Goal: Task Accomplishment & Management: Complete application form

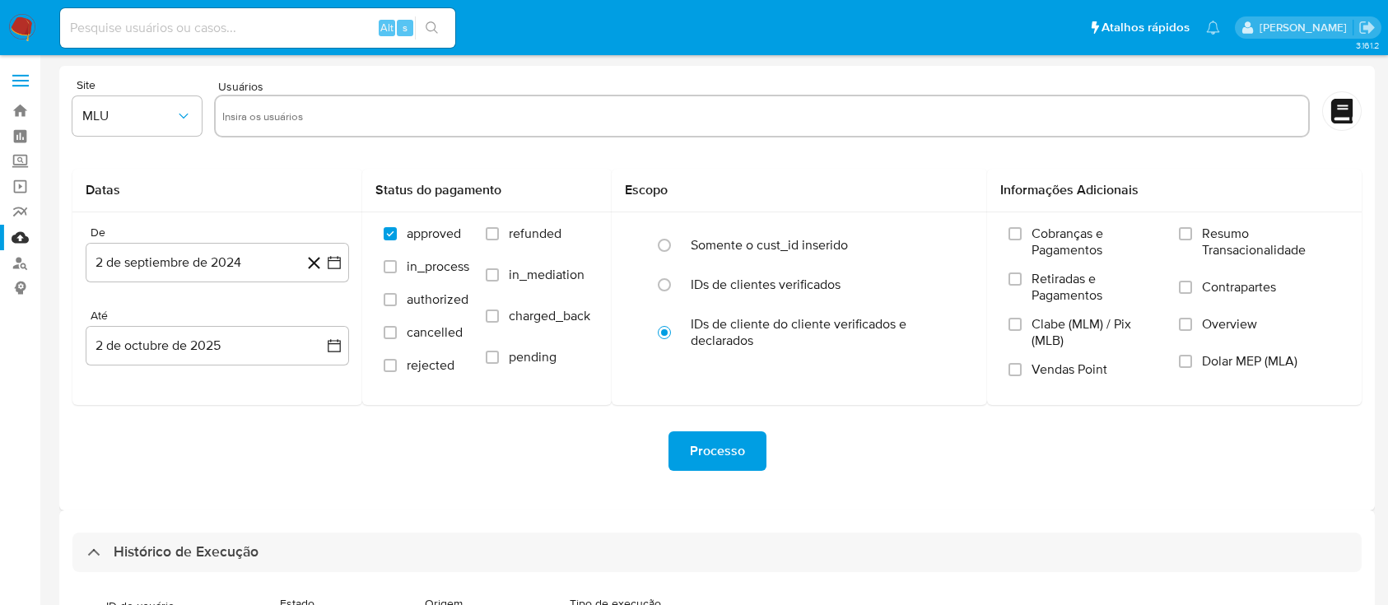
select select "10"
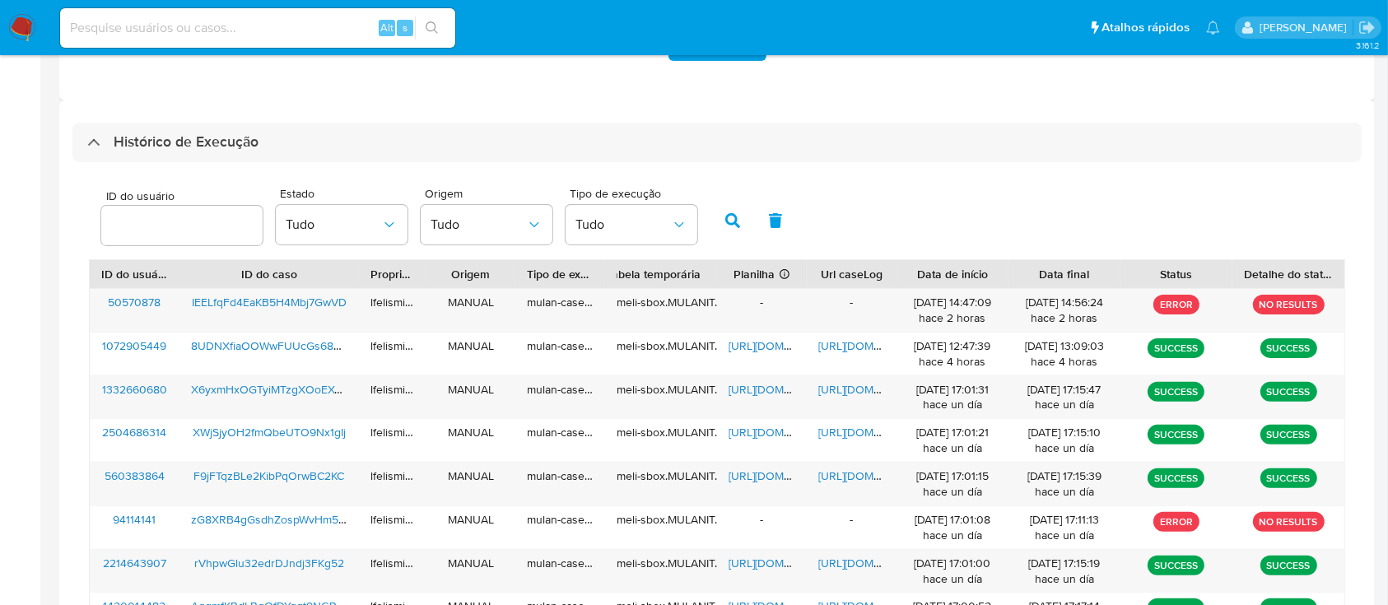
scroll to position [680, 0]
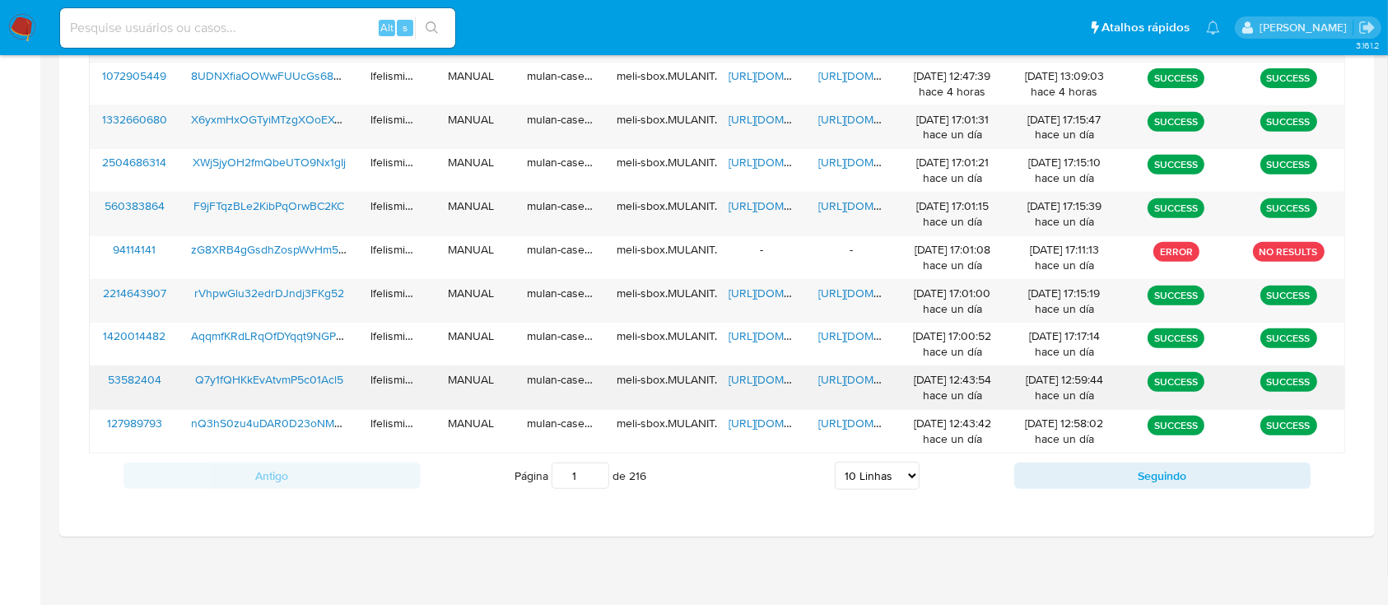
click at [842, 382] on span "https://docs.google.com/document/d/1pXFlhLDTT3JWFafU3XFZSbhWwirm_ktc08jq8AIFPTQ…" at bounding box center [875, 379] width 114 height 16
click at [830, 115] on span "https://docs.google.com/document/d/1YQo21DwRxoQM3Kf-soCuJDbU3WkkS_BCvZYLy0_vymc…" at bounding box center [875, 119] width 114 height 16
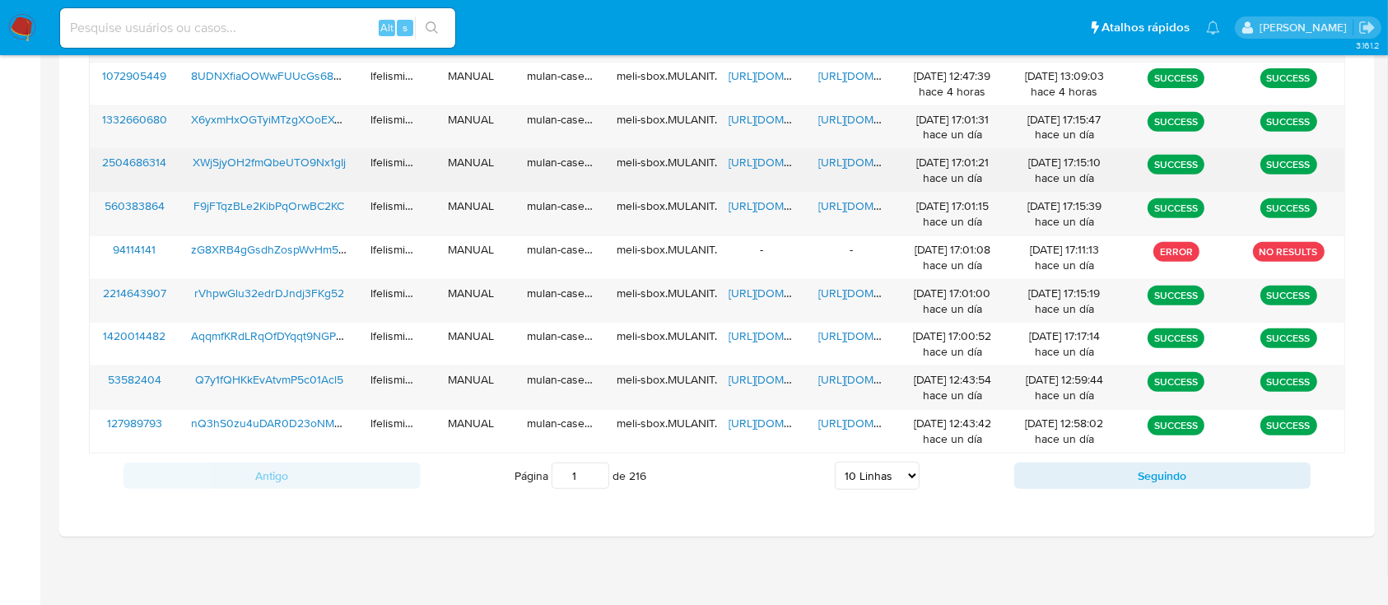
click at [840, 164] on span "https://docs.google.com/document/d/1fNWfJ40jv14LEztL1tNvzpZlCHUEDNWHrAeTxzfMHss…" at bounding box center [875, 162] width 114 height 16
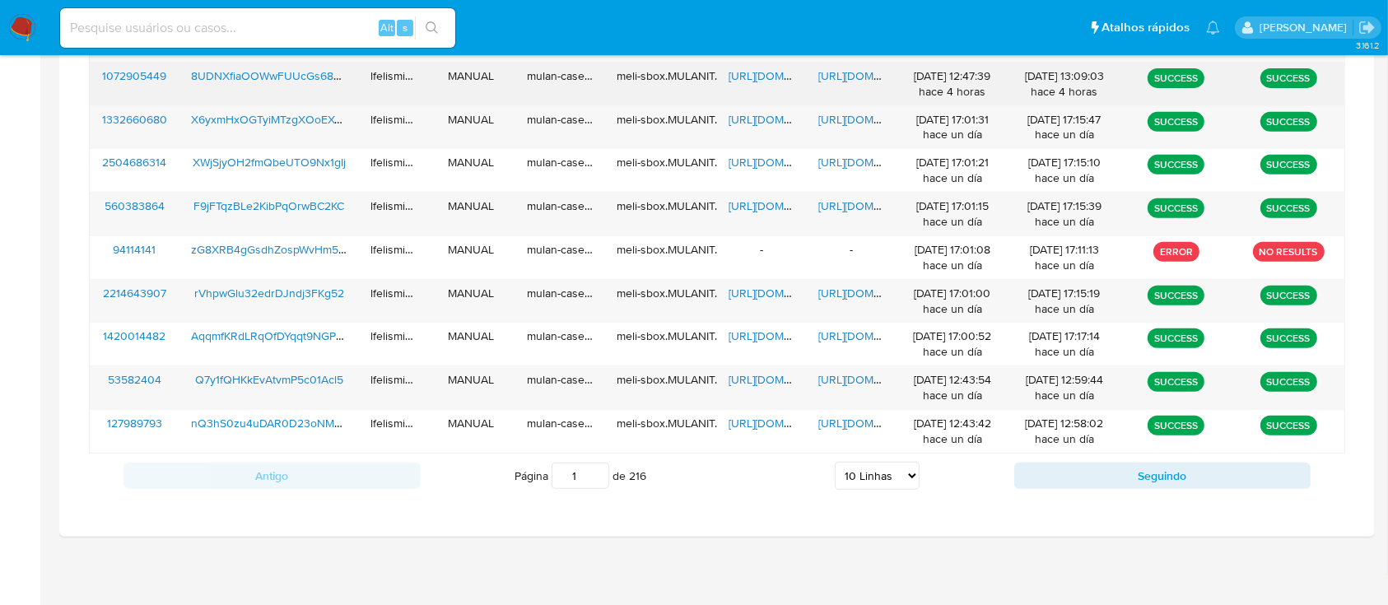
click at [865, 81] on span "https://docs.google.com/document/d/1hIhoZosxPX-MdVEl2ZYKBvxrlX4d42ggu0NU6pk18Ts…" at bounding box center [875, 76] width 114 height 16
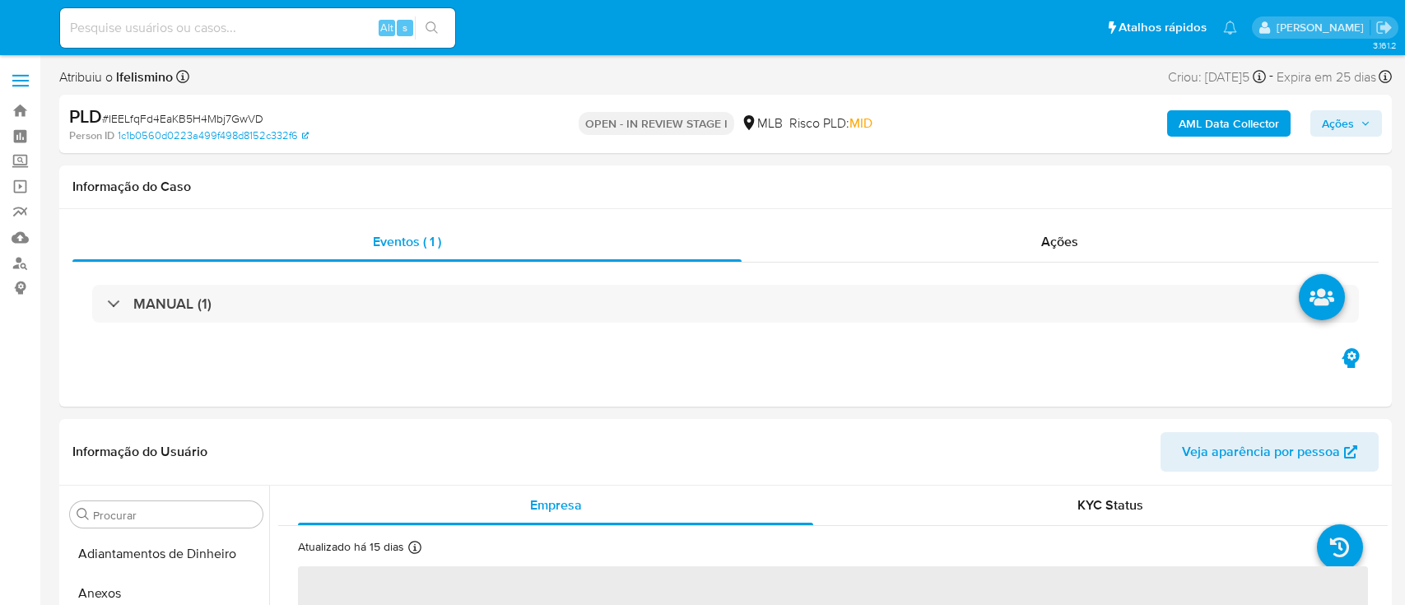
select select "10"
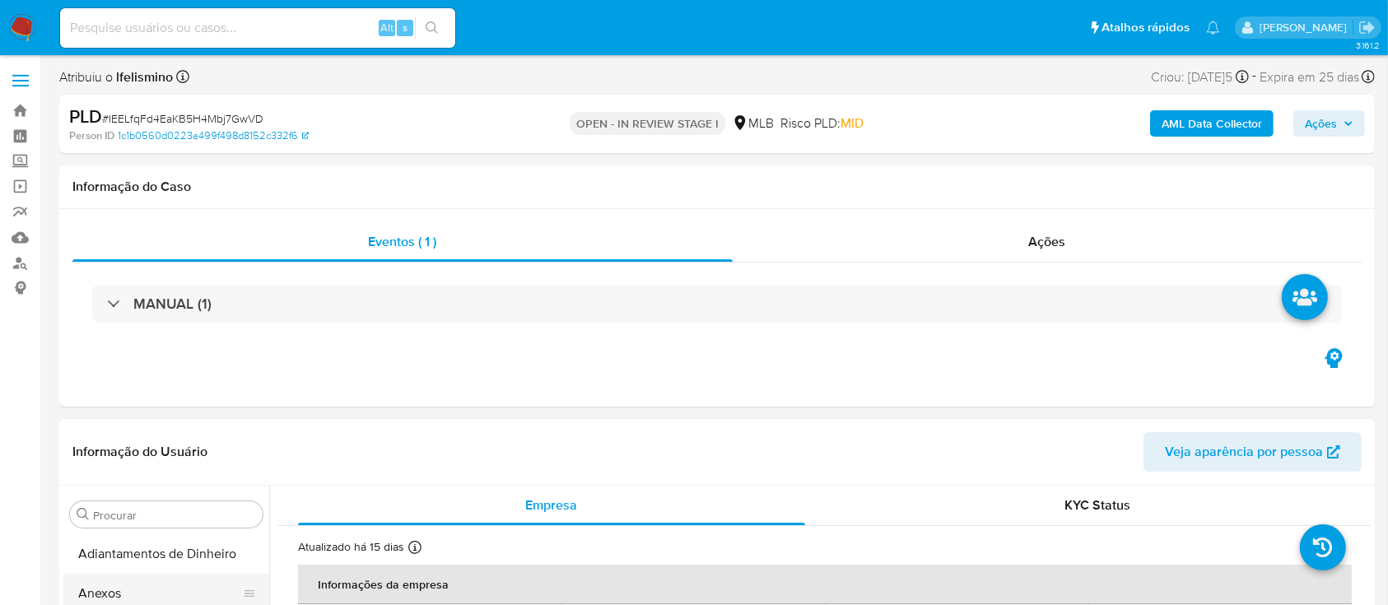
click at [189, 585] on button "Anexos" at bounding box center [159, 594] width 193 height 40
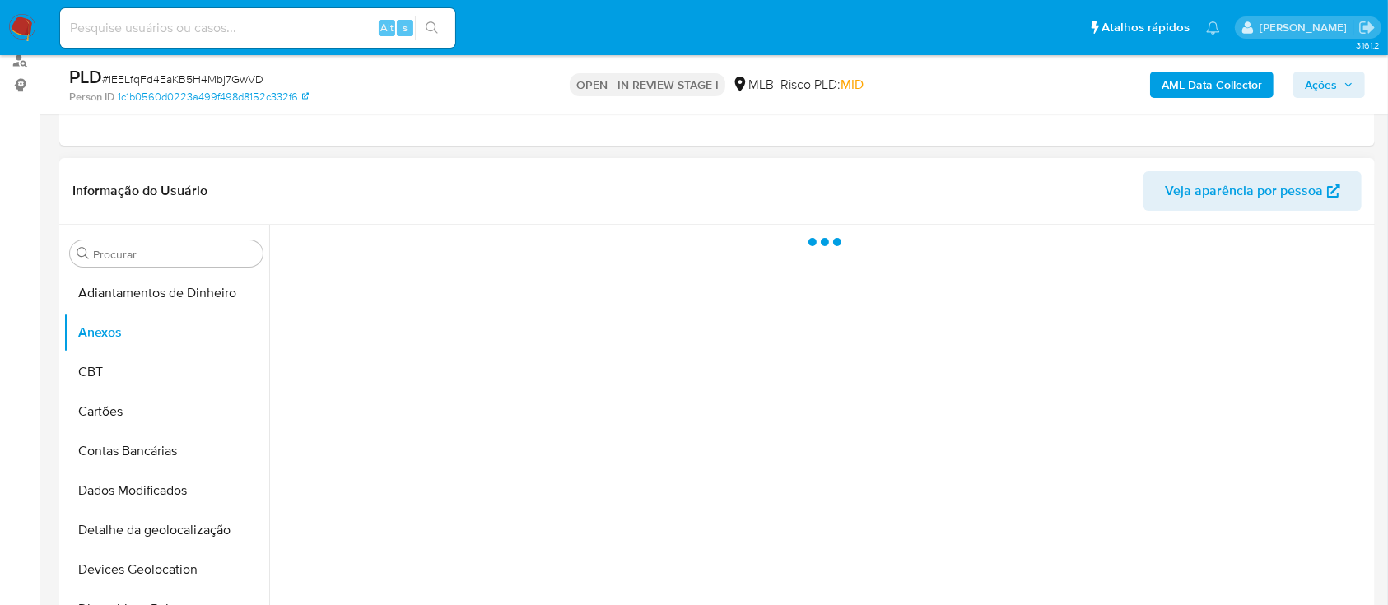
scroll to position [219, 0]
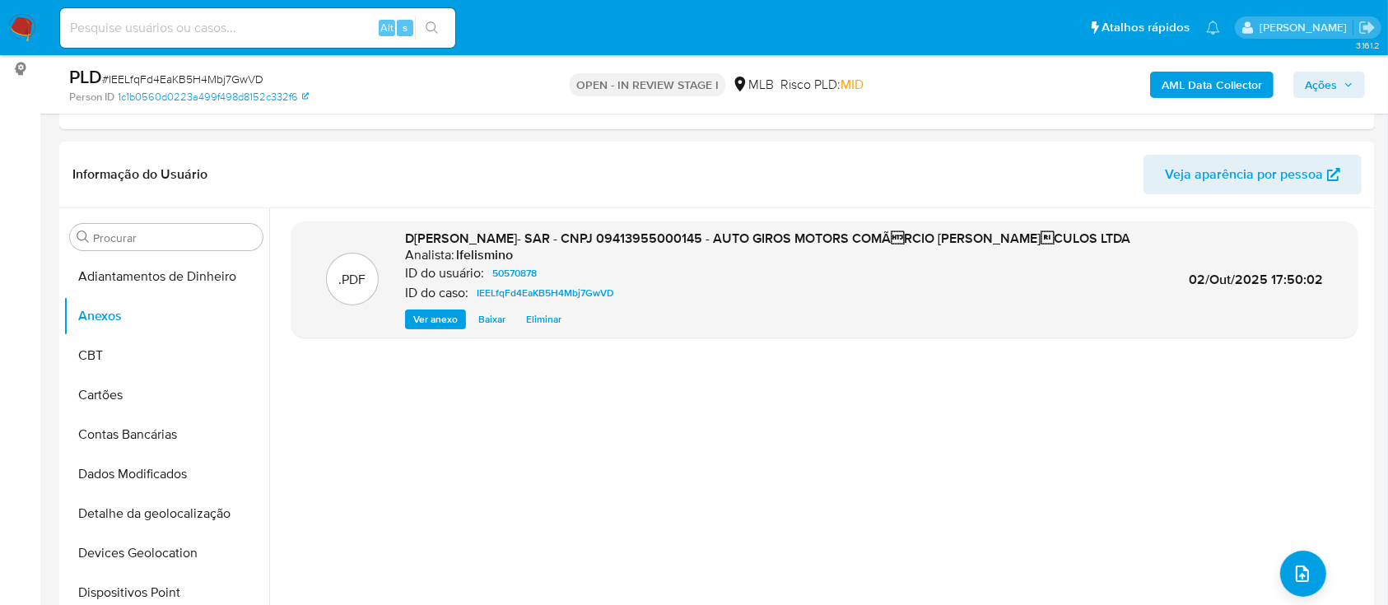
click at [137, 87] on div "PLD # IEELfqFd4EaKB5H4Mbj7GwVD" at bounding box center [282, 77] width 426 height 25
copy span "IEELfqFd4EaKB5H4Mbj7GwVD"
click at [183, 34] on input at bounding box center [257, 27] width 395 height 21
paste input "Q7y1fQHKkEvAtvmP5c01Acl5"
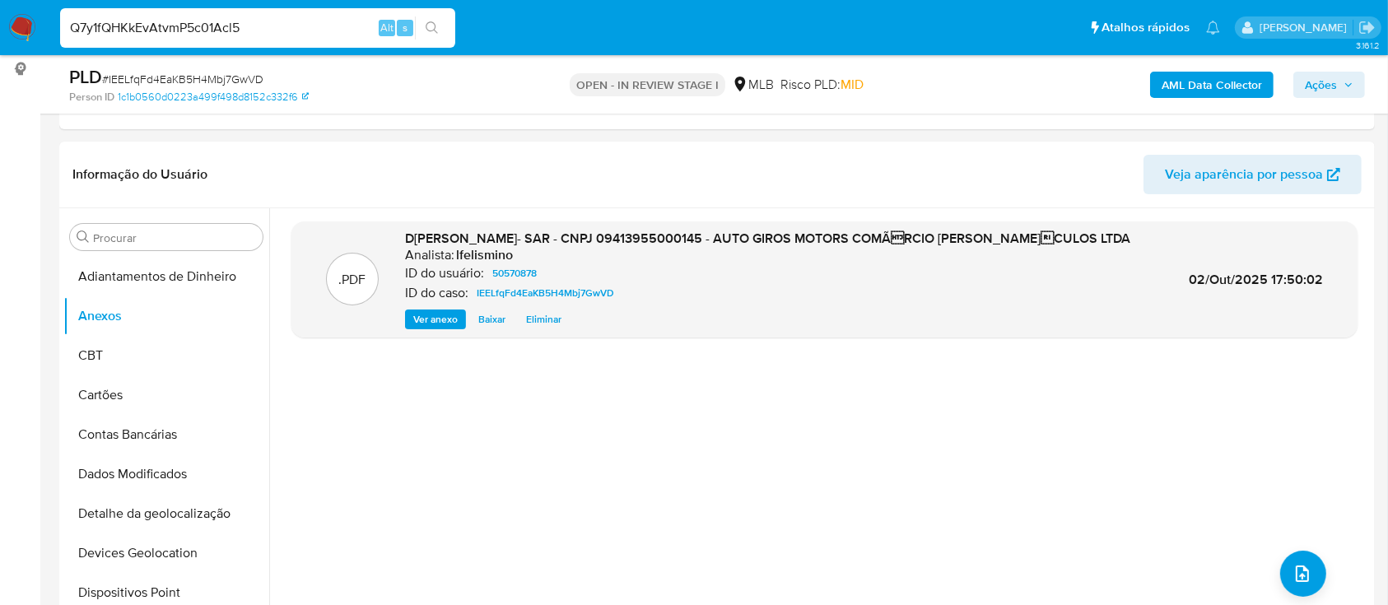
type input "Q7y1fQHKkEvAtvmP5c01Acl5"
click at [422, 33] on button "search-icon" at bounding box center [432, 27] width 34 height 23
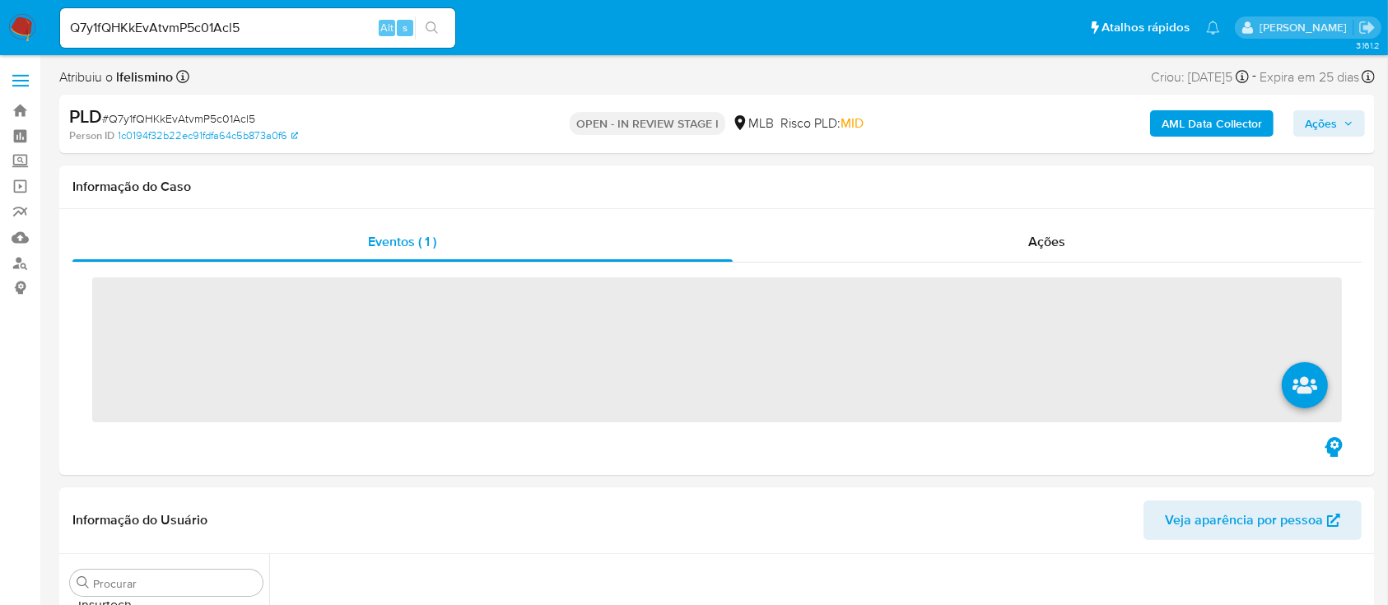
scroll to position [854, 0]
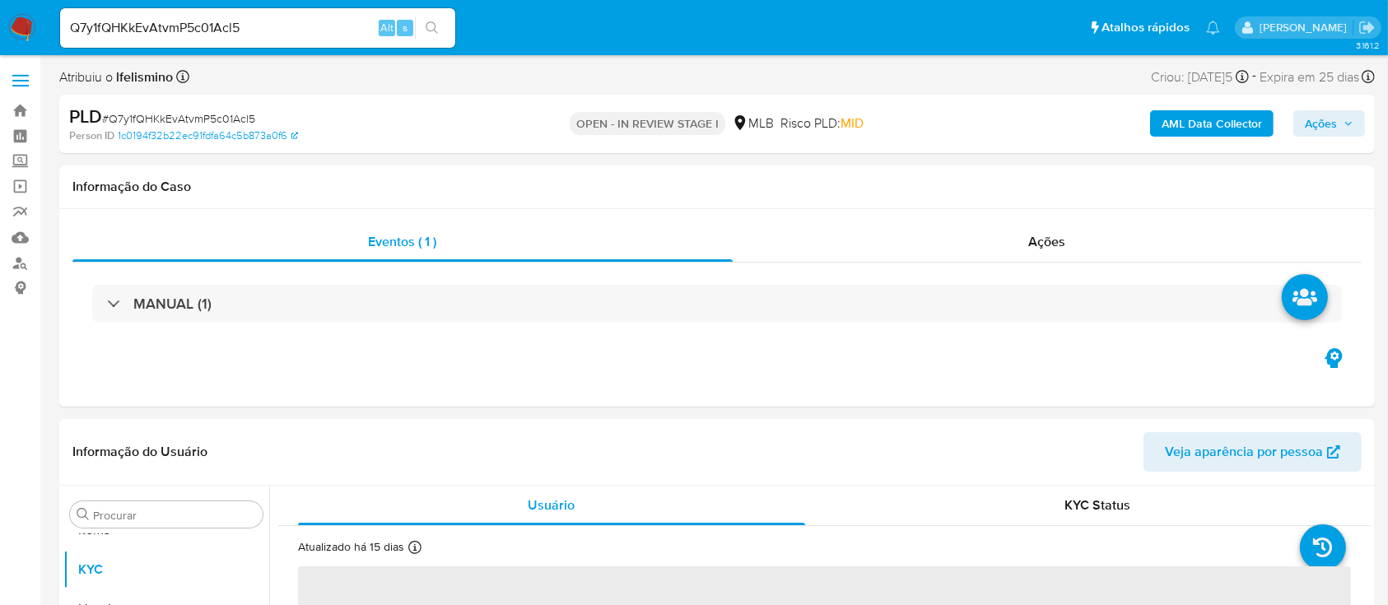
select select "10"
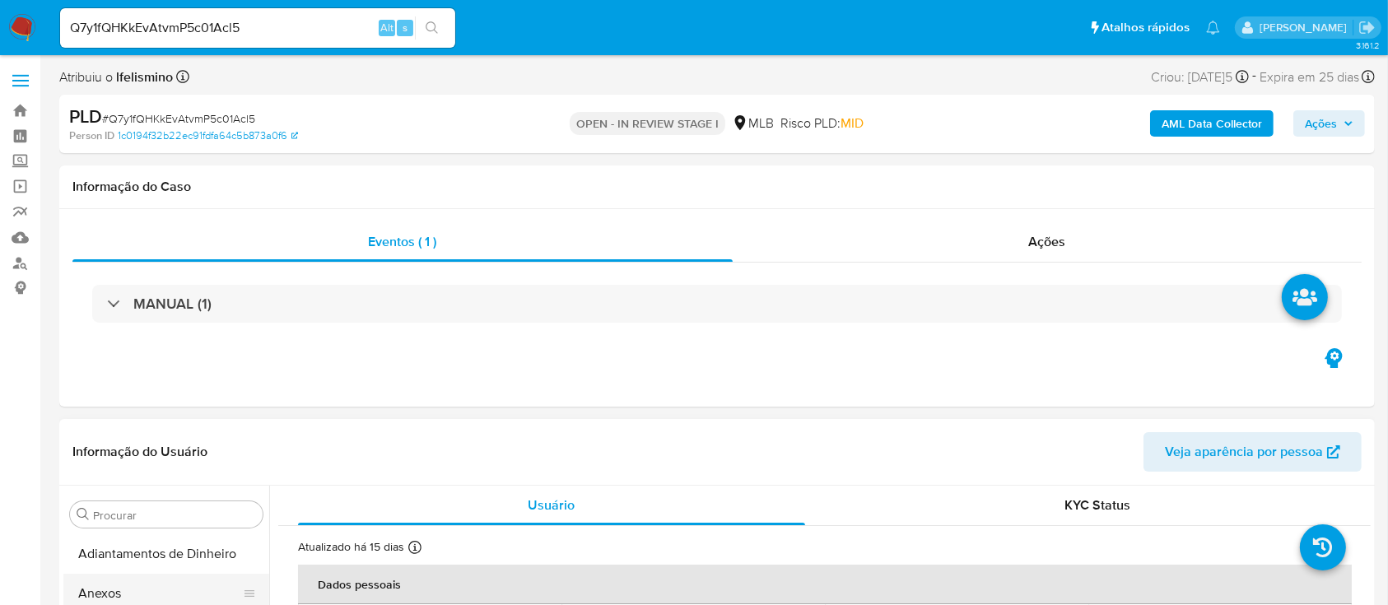
click at [162, 601] on button "Anexos" at bounding box center [159, 594] width 193 height 40
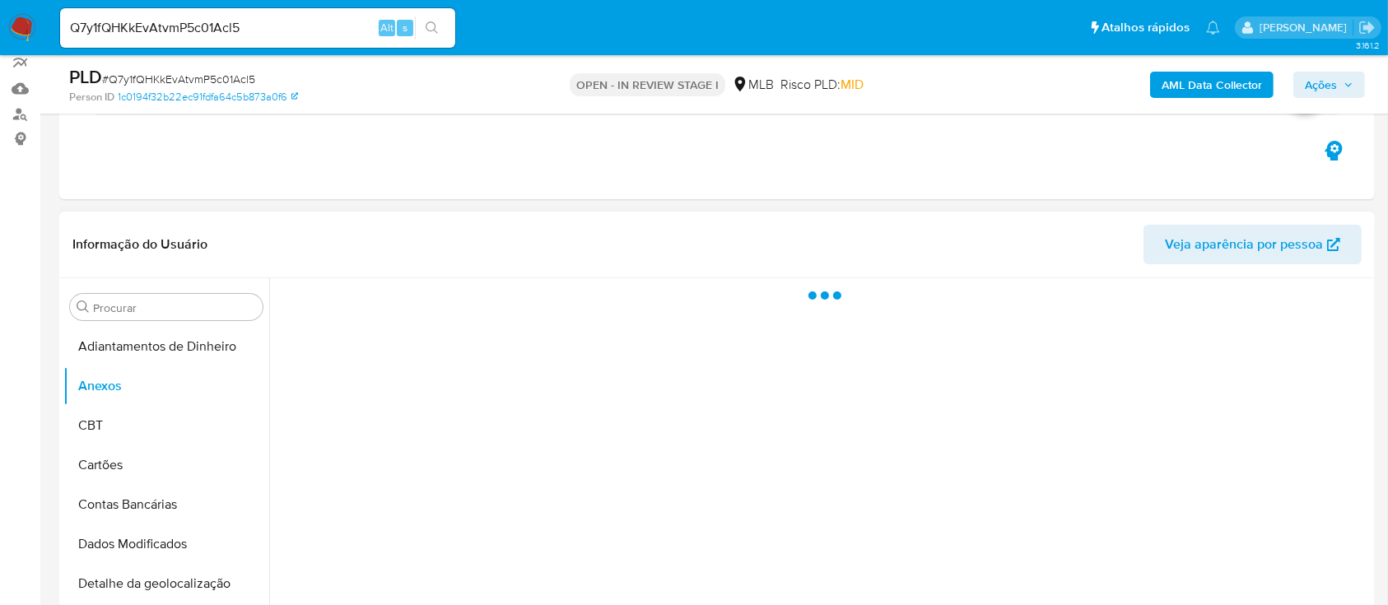
scroll to position [219, 0]
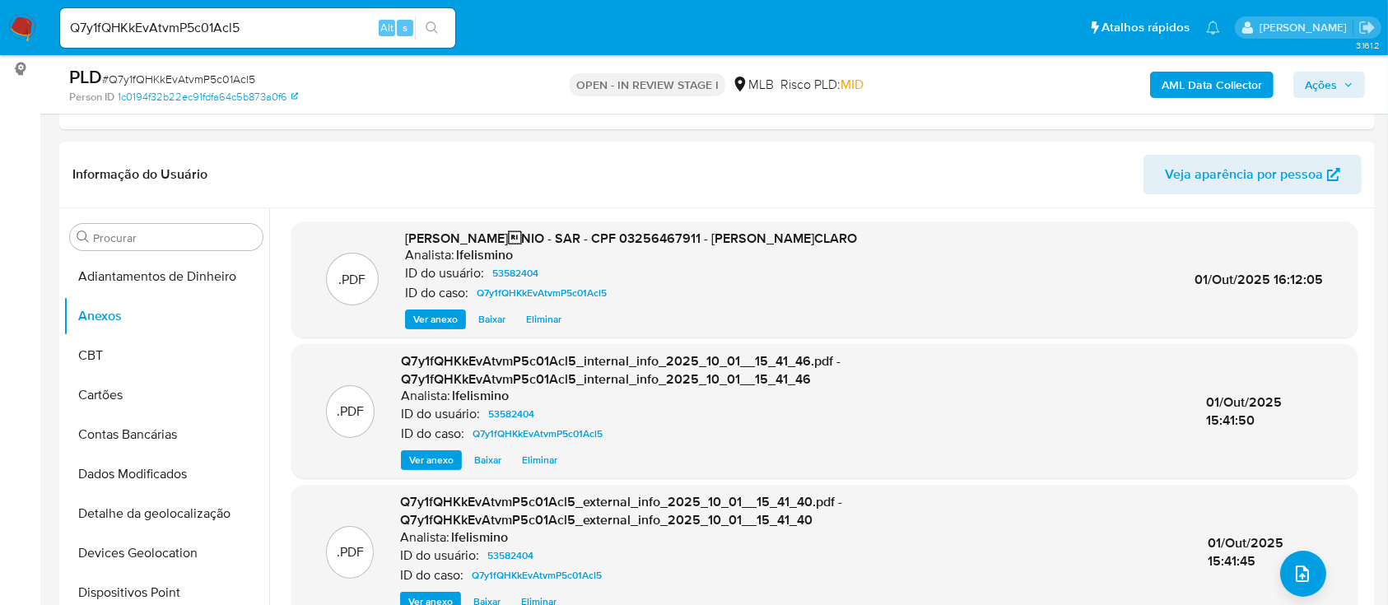
click at [283, 30] on input "Q7y1fQHKkEvAtvmP5c01Acl5" at bounding box center [257, 27] width 395 height 21
paste input "X6yxmHxOGTyiMTzgXOoEXyw4"
type input "X6yxmHxOGTyiMTzgXOoEXyw4"
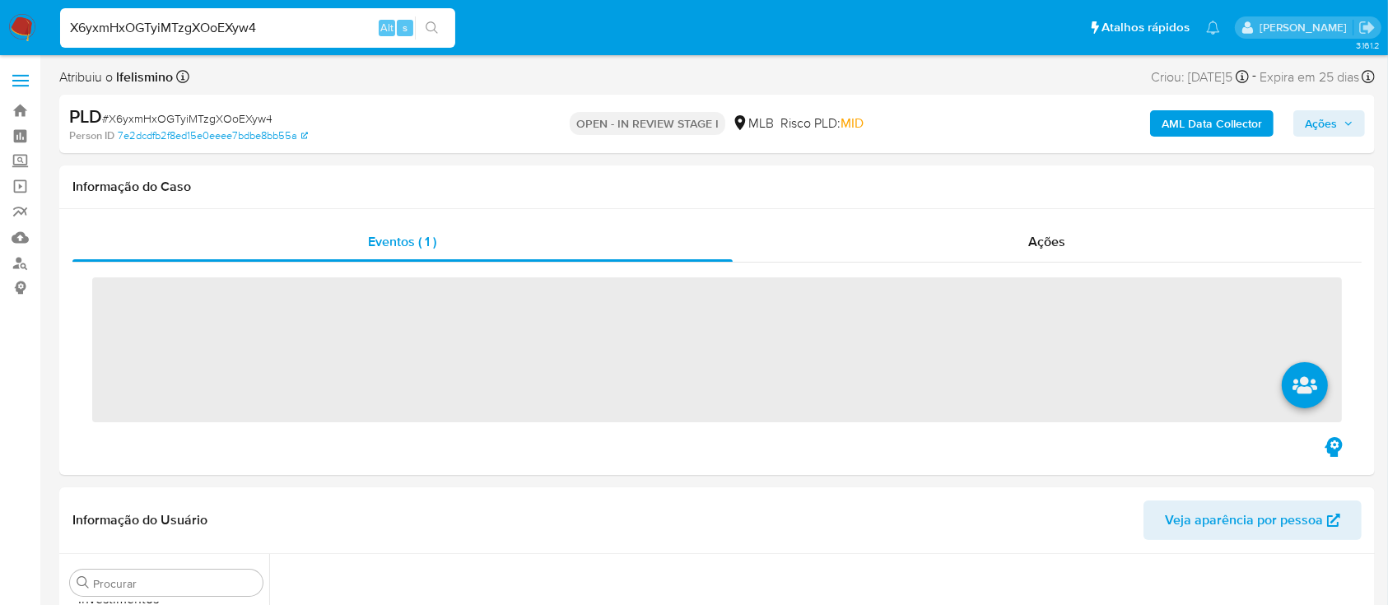
scroll to position [850, 0]
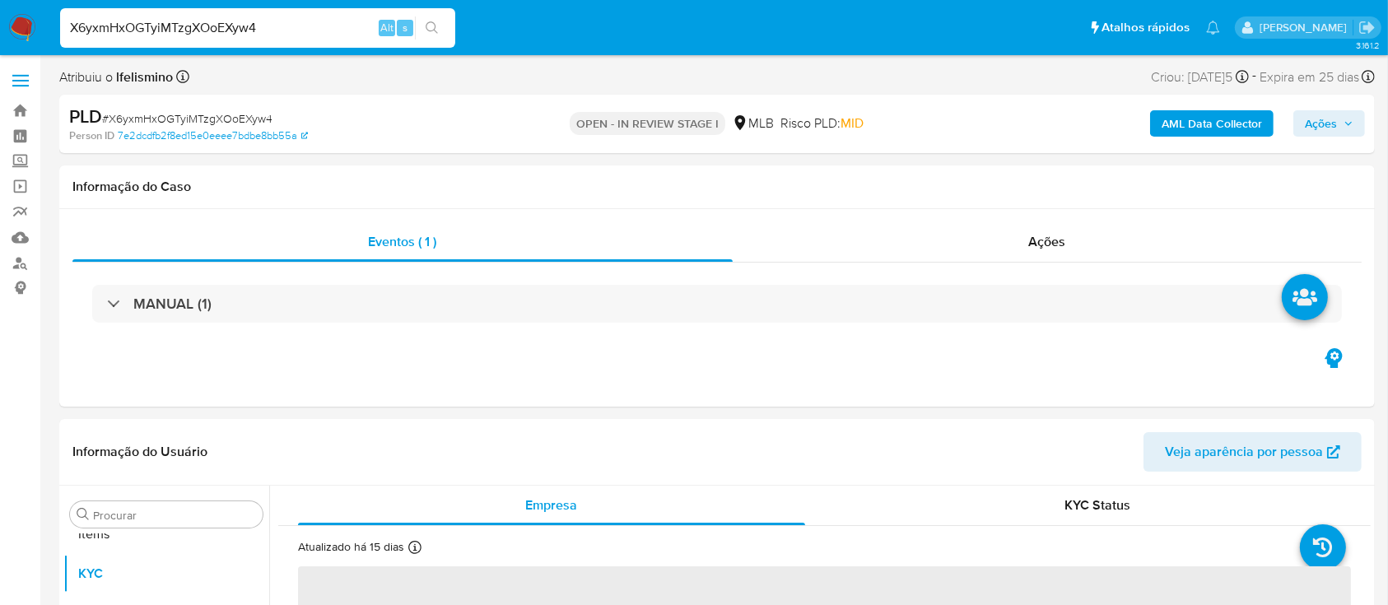
select select "10"
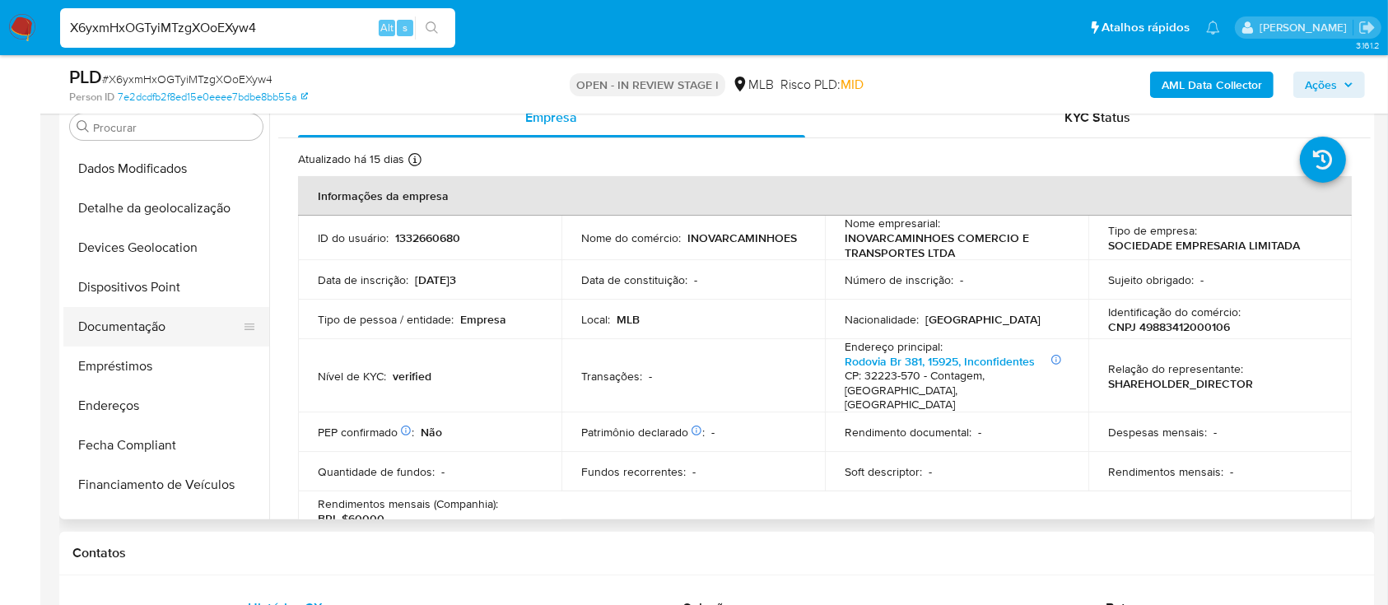
scroll to position [0, 0]
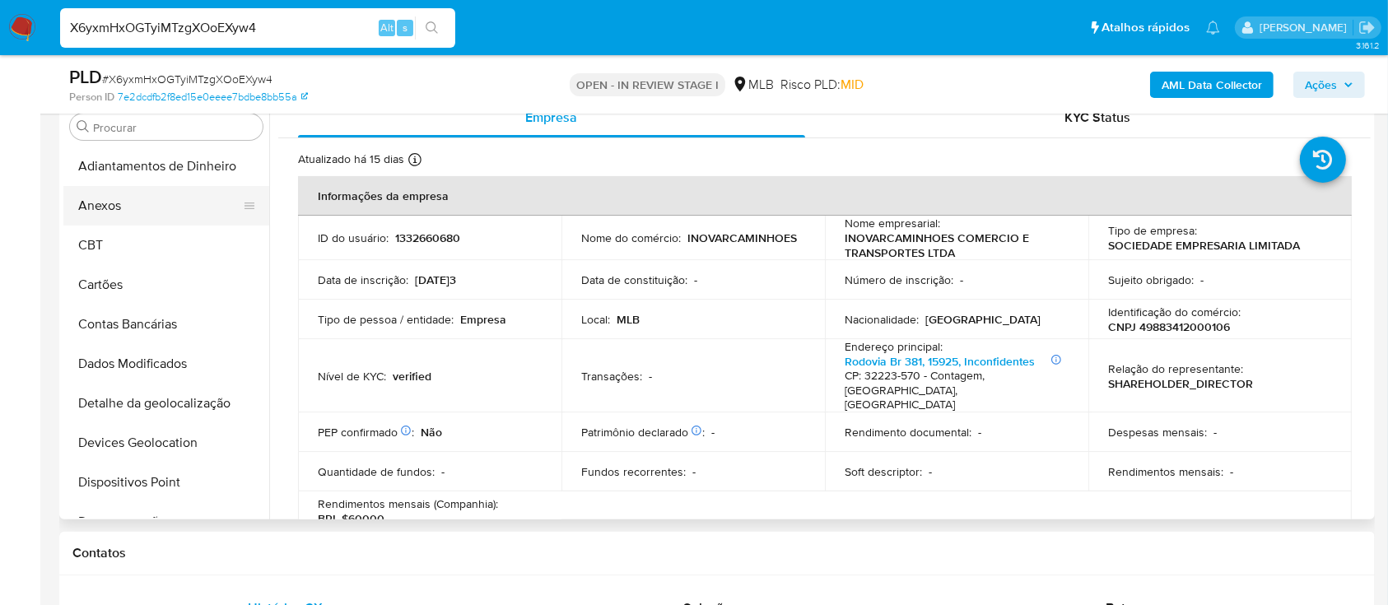
click at [145, 209] on button "Anexos" at bounding box center [159, 206] width 193 height 40
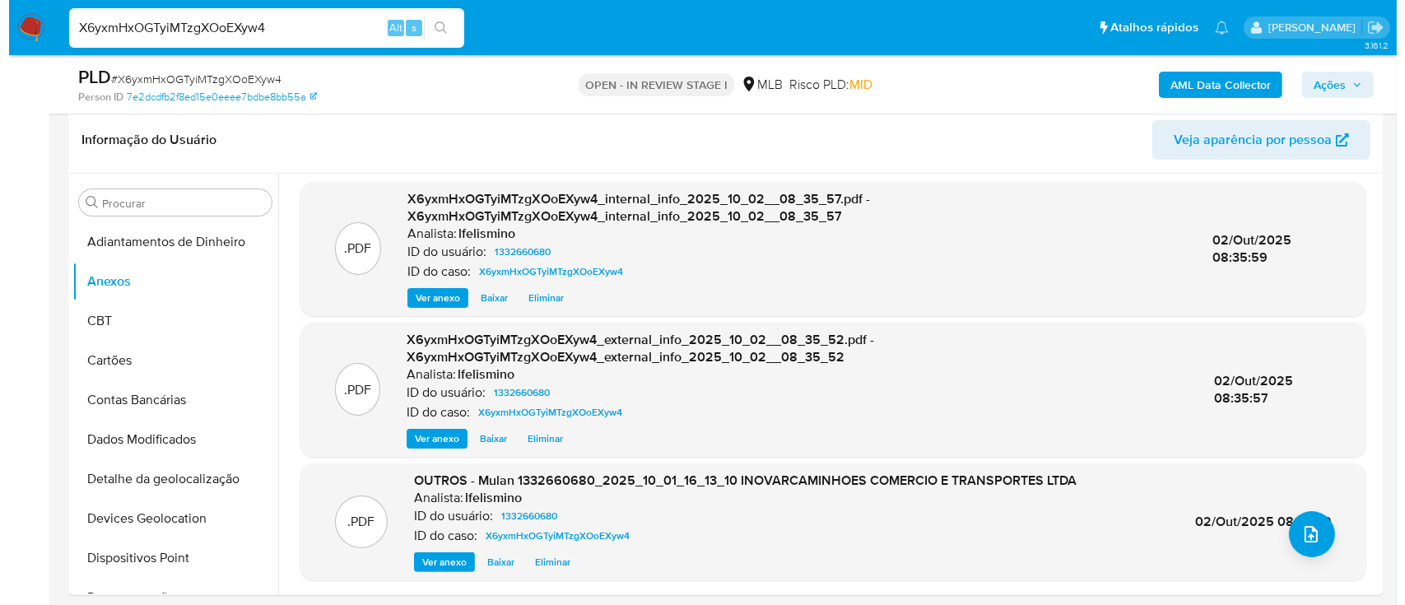
scroll to position [219, 0]
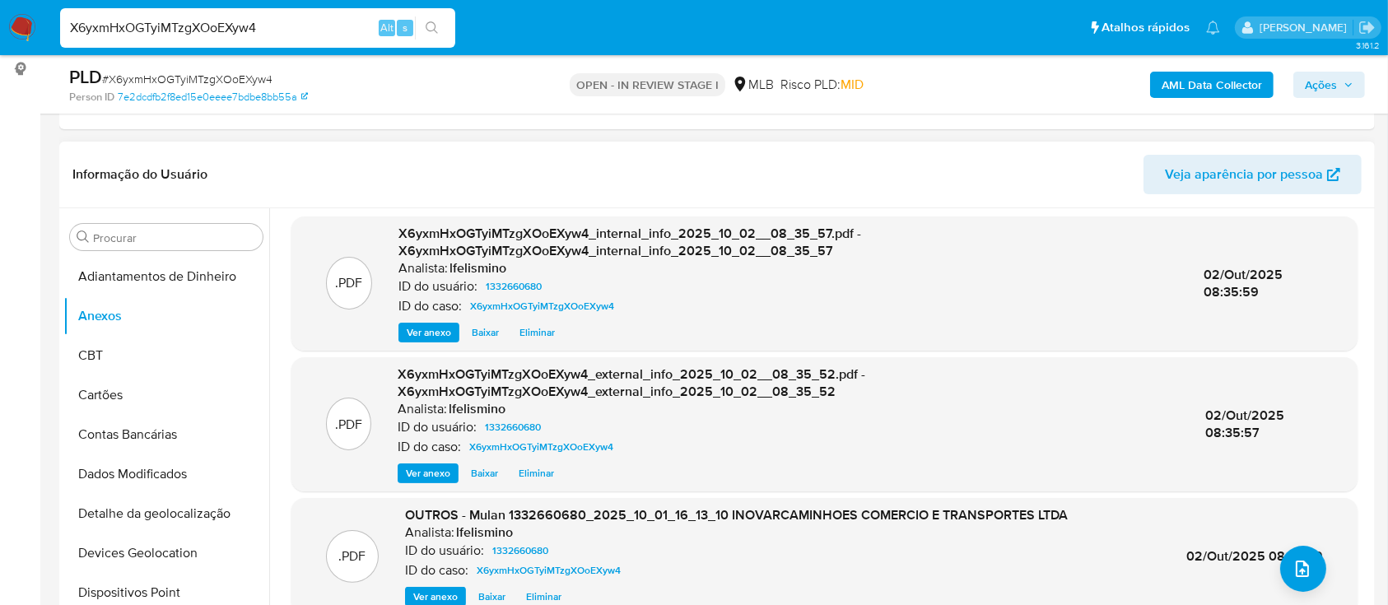
click at [1317, 585] on div ".PDF OUTROS - Mulan 1332660680_2025_10_01_16_13_10 INOVARCAMINHOES COMERCIO E T…" at bounding box center [825, 556] width 1050 height 100
click at [1306, 579] on button "upload-file" at bounding box center [1303, 569] width 46 height 46
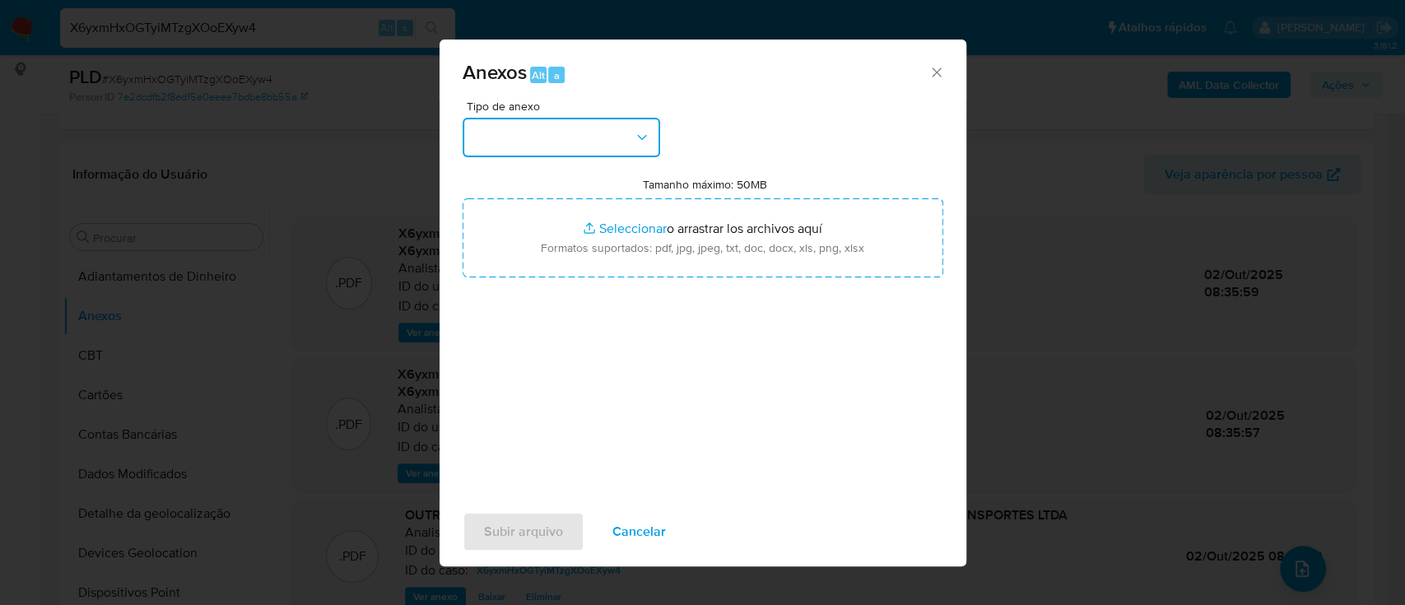
click at [550, 145] on button "button" at bounding box center [562, 138] width 198 height 40
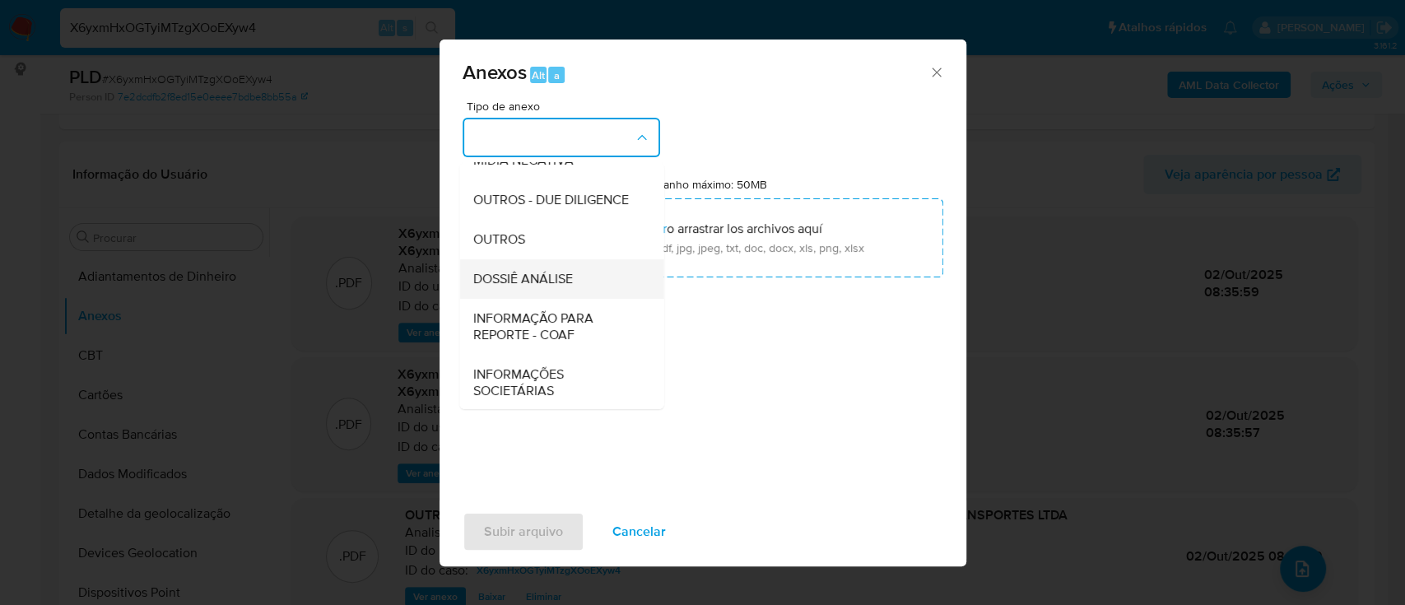
click at [560, 287] on span "DOSSIÊ ANÁLISE" at bounding box center [523, 279] width 100 height 16
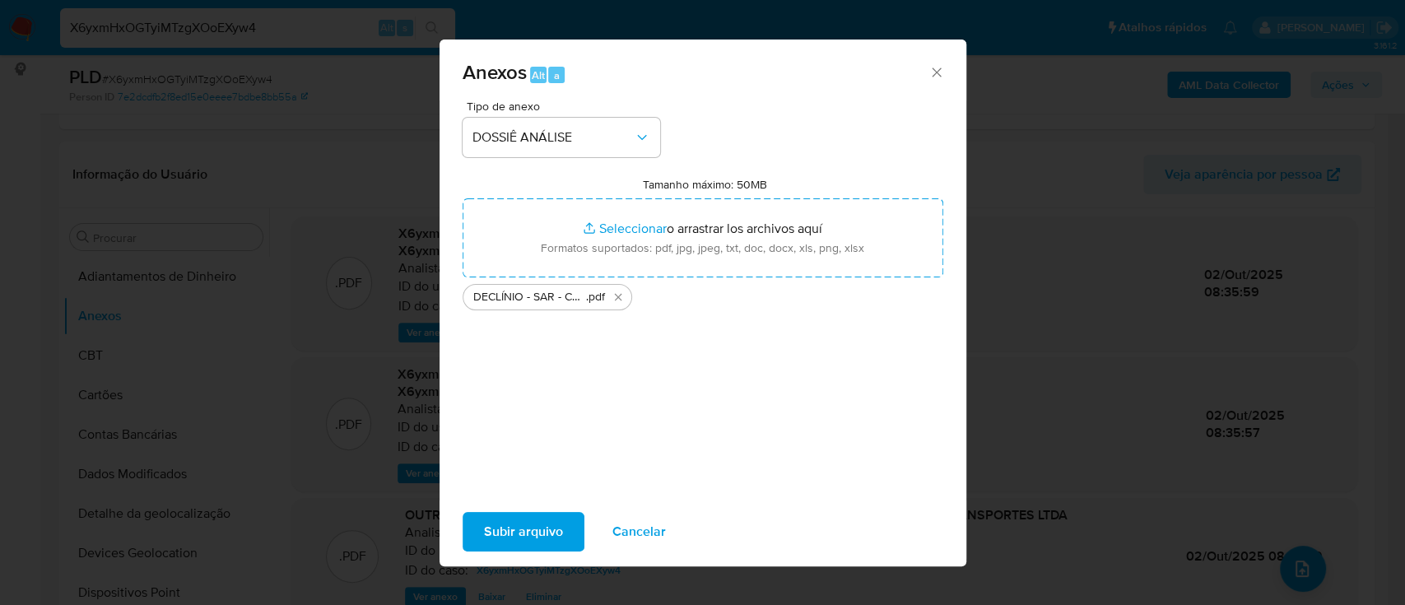
click at [505, 533] on span "Subir arquivo" at bounding box center [523, 532] width 79 height 36
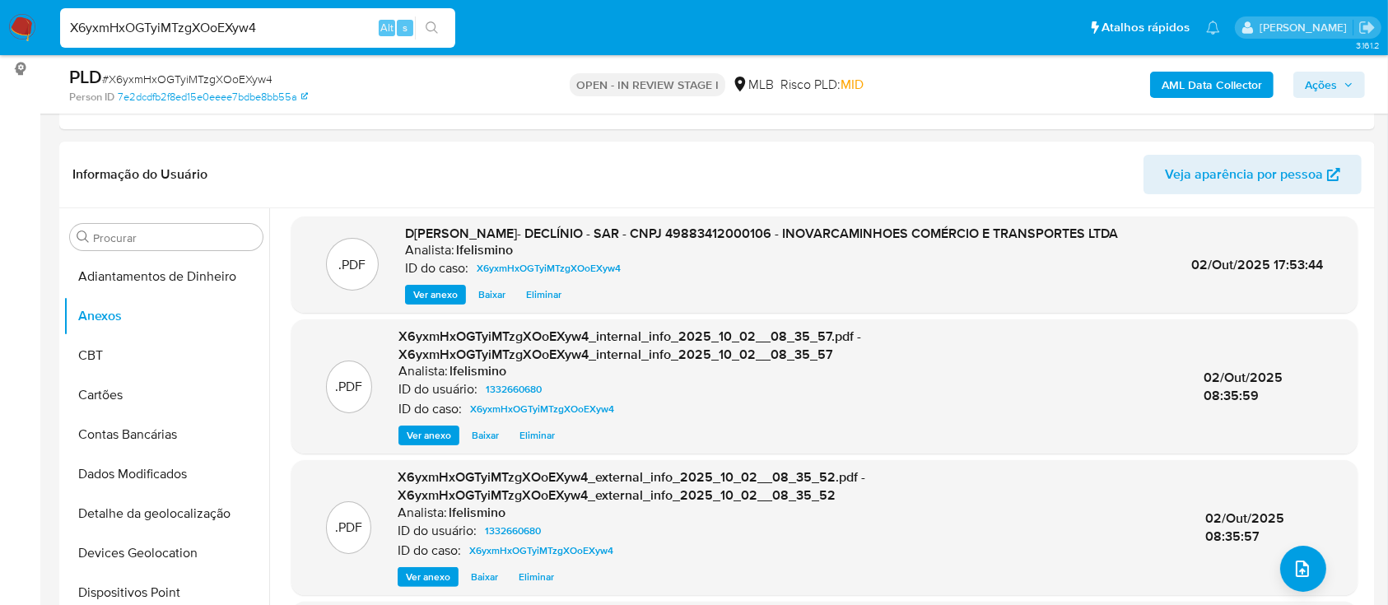
click at [231, 12] on div "X6yxmHxOGTyiMTzgXOoEXyw4 Alt s" at bounding box center [257, 28] width 395 height 40
click at [226, 21] on input "X6yxmHxOGTyiMTzgXOoEXyw4" at bounding box center [257, 27] width 395 height 21
paste input "WjSjyOH2fmQbeUTO9Nx1gIj"
type input "XWjSjyOH2fmQbeUTO9Nx1gIj"
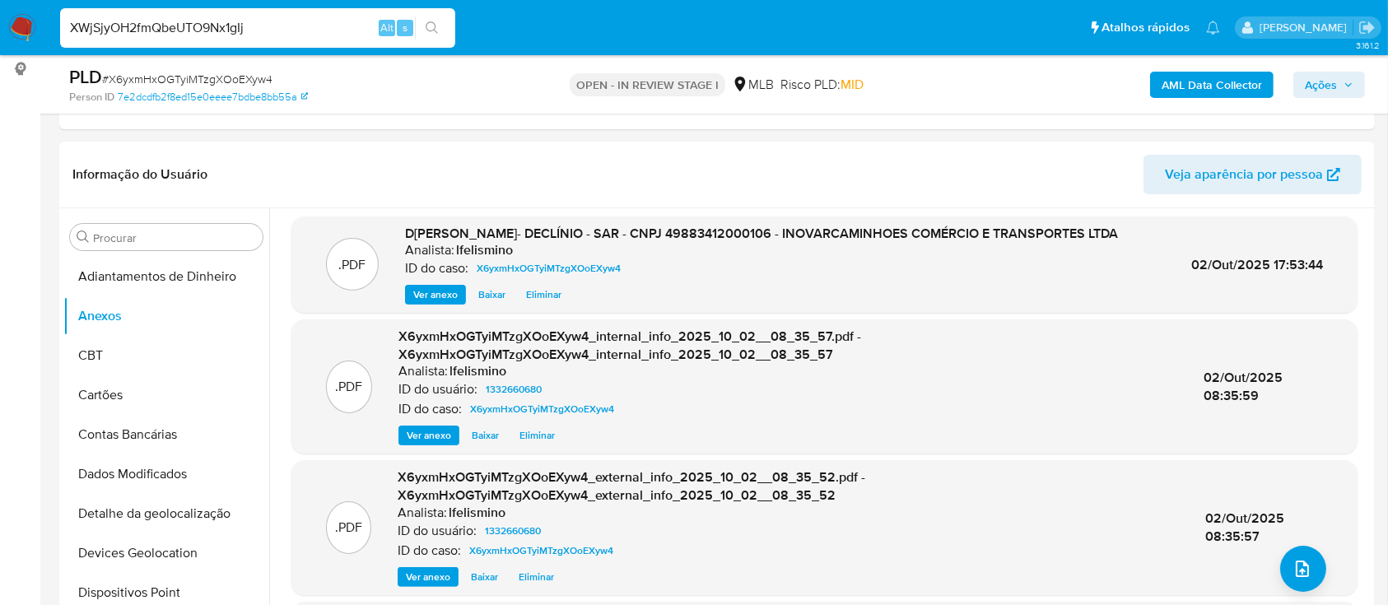
click at [433, 27] on icon "search-icon" at bounding box center [432, 27] width 13 height 13
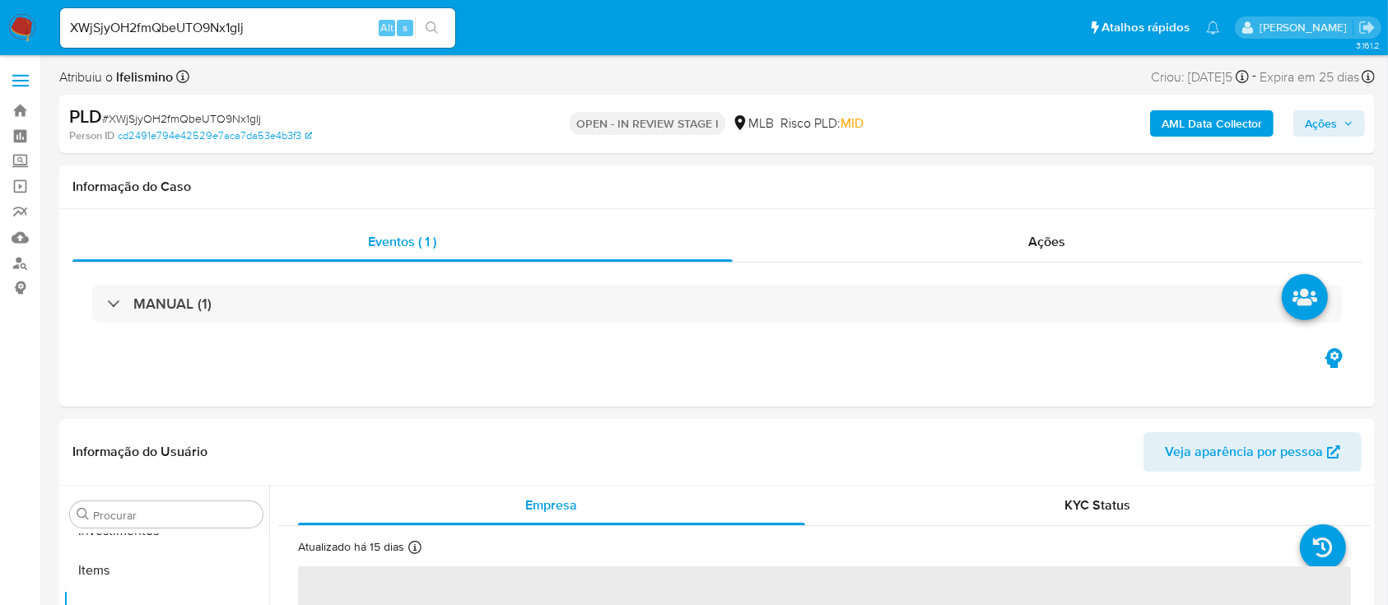
scroll to position [854, 0]
select select "10"
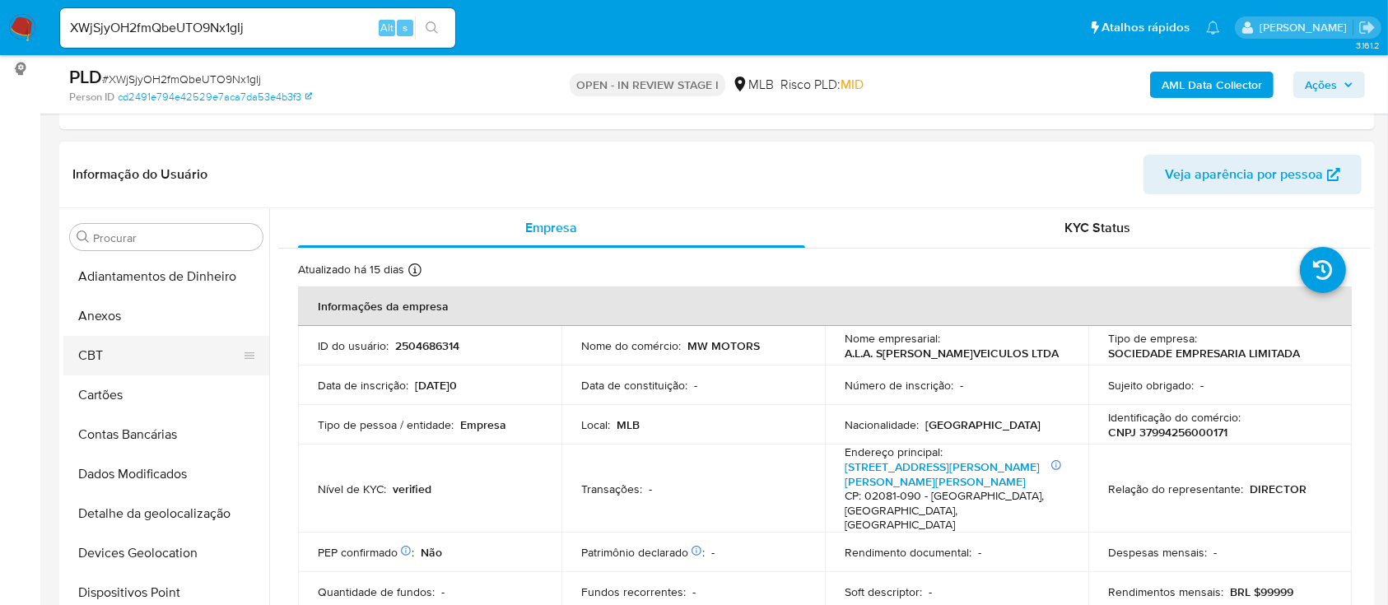
scroll to position [0, 0]
click at [126, 319] on button "Anexos" at bounding box center [159, 316] width 193 height 40
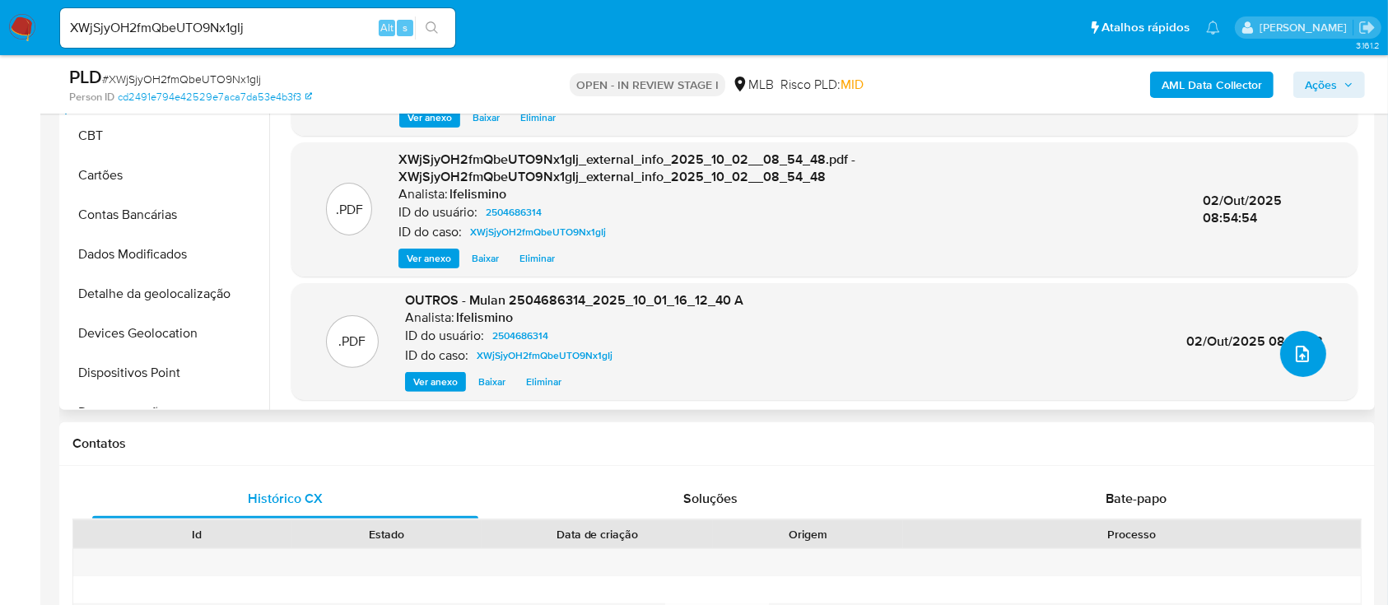
click at [1301, 357] on icon "upload-file" at bounding box center [1302, 354] width 20 height 20
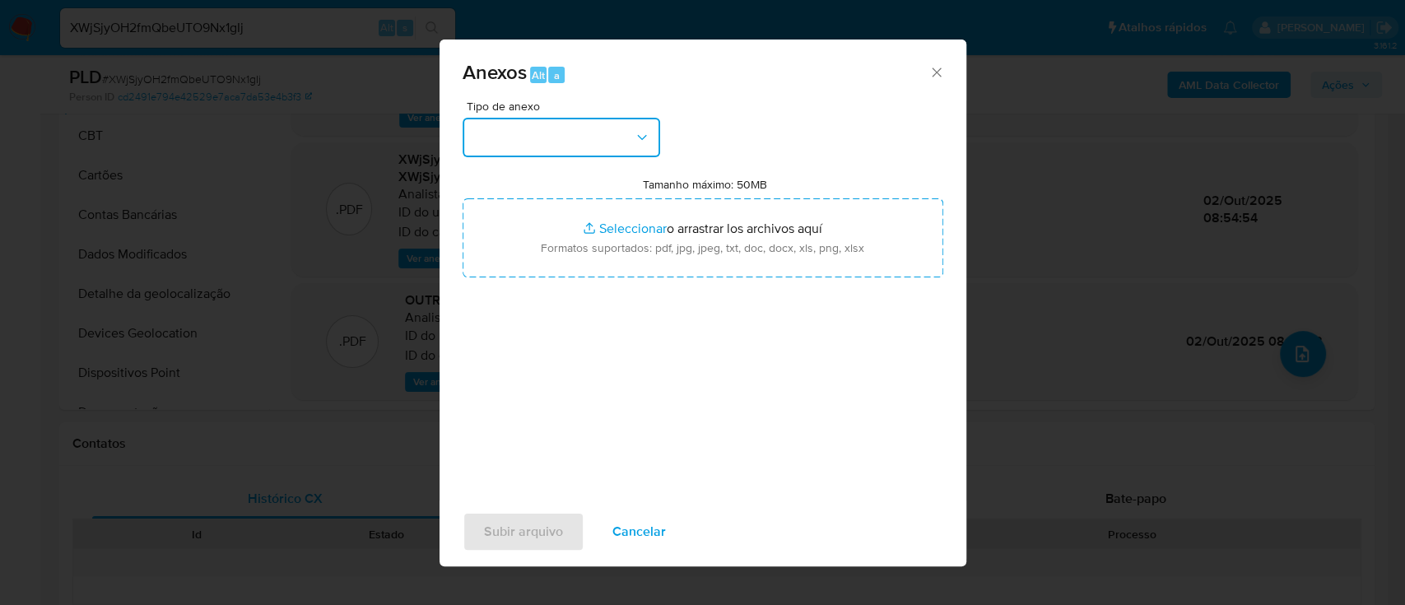
click at [534, 153] on button "button" at bounding box center [562, 138] width 198 height 40
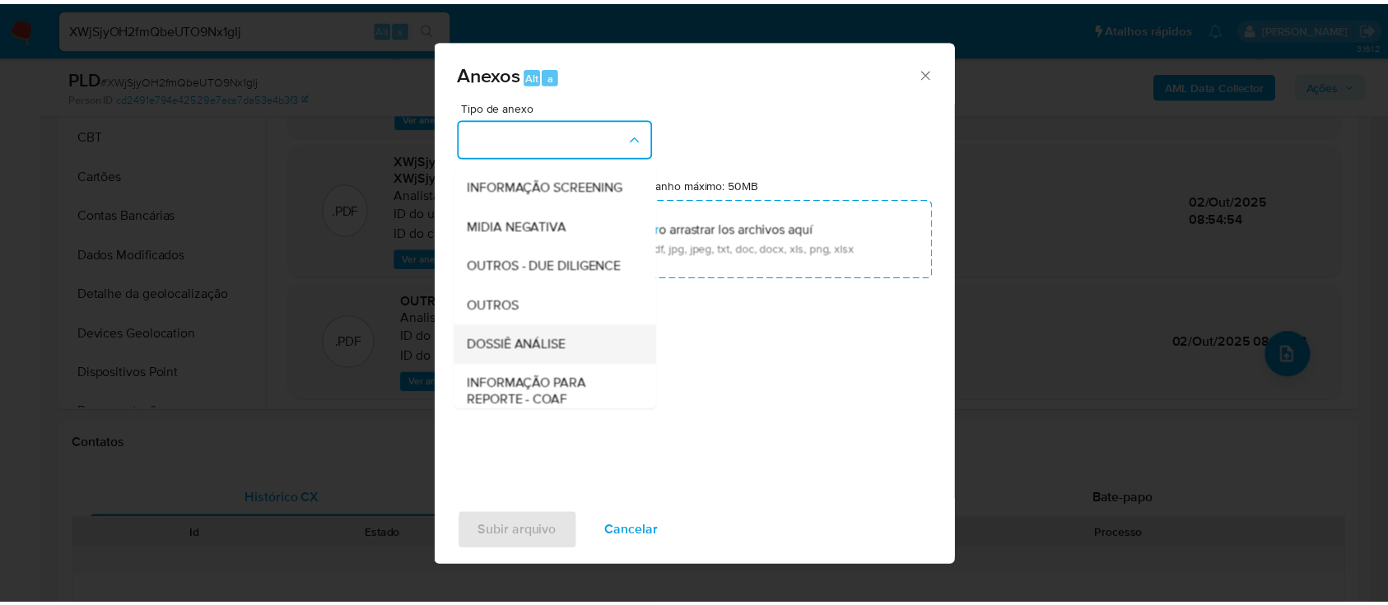
scroll to position [253, 0]
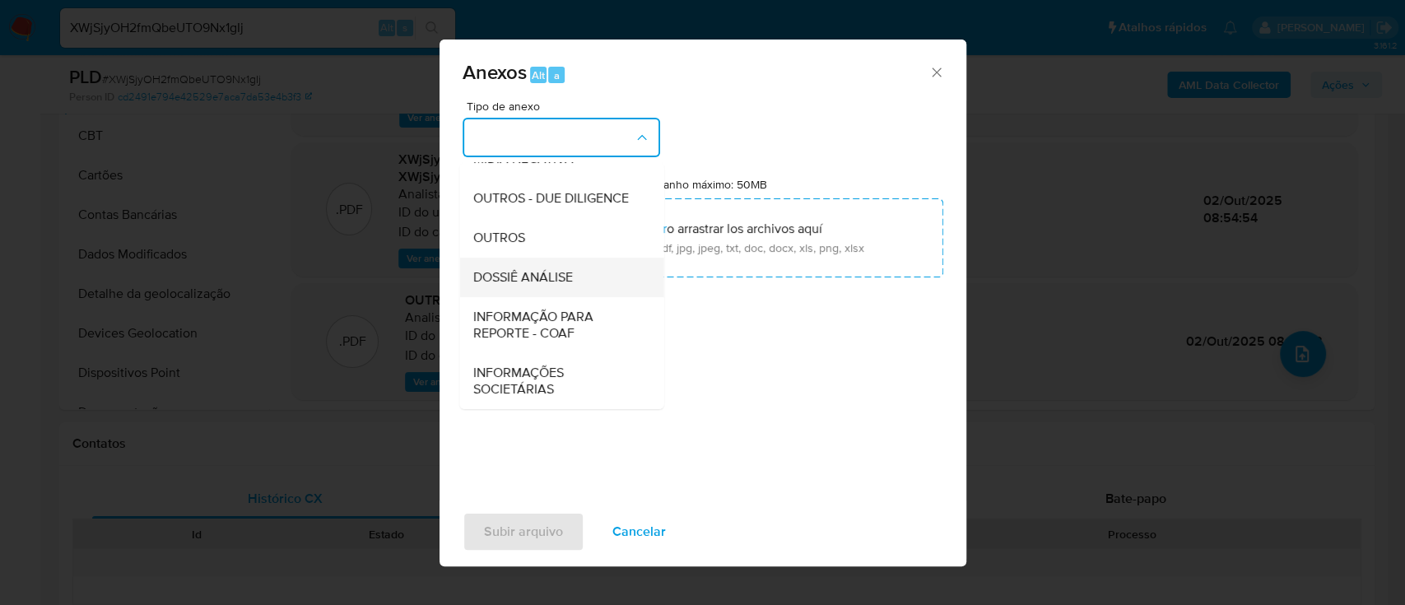
click at [574, 278] on div "DOSSIÊ ANÁLISE" at bounding box center [557, 278] width 168 height 40
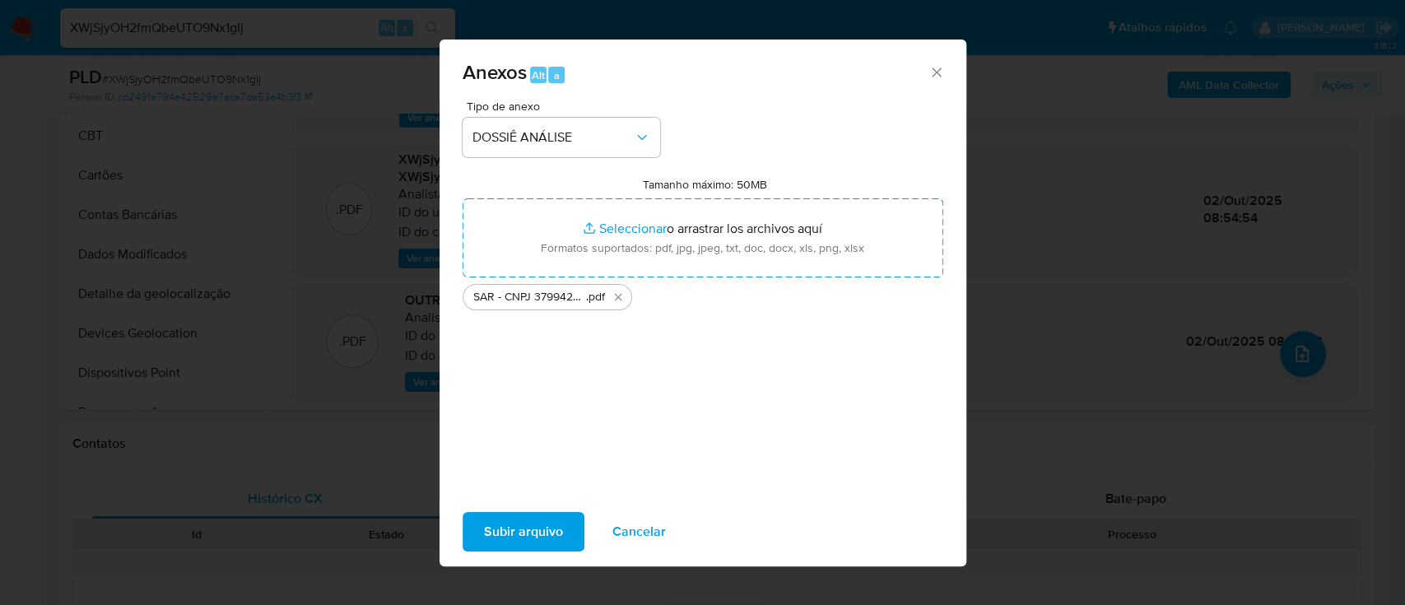
click at [540, 519] on span "Subir arquivo" at bounding box center [523, 532] width 79 height 36
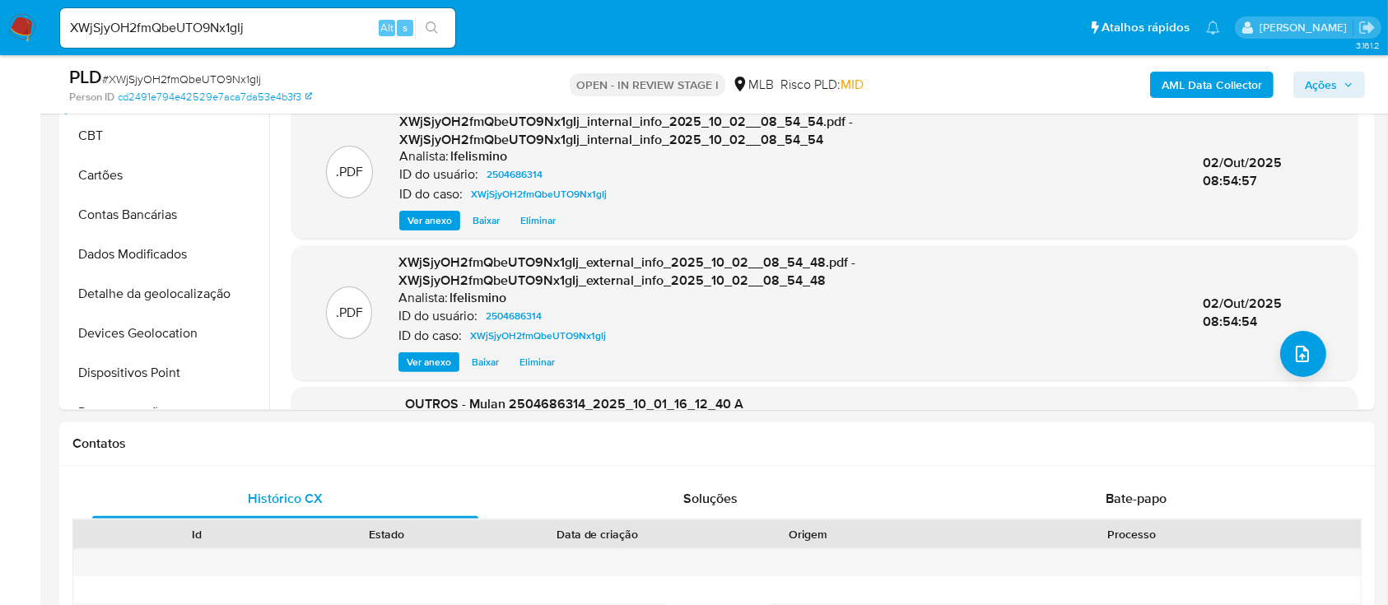
click at [142, 21] on input "XWjSjyOH2fmQbeUTO9Nx1gIj" at bounding box center [257, 27] width 395 height 21
paste input "8UDNXfiaOOWwFUUcGs68bzSm"
type input "8UDNXfiaOOWwFUUcGs68bzSm"
click at [441, 30] on button "search-icon" at bounding box center [432, 27] width 34 height 23
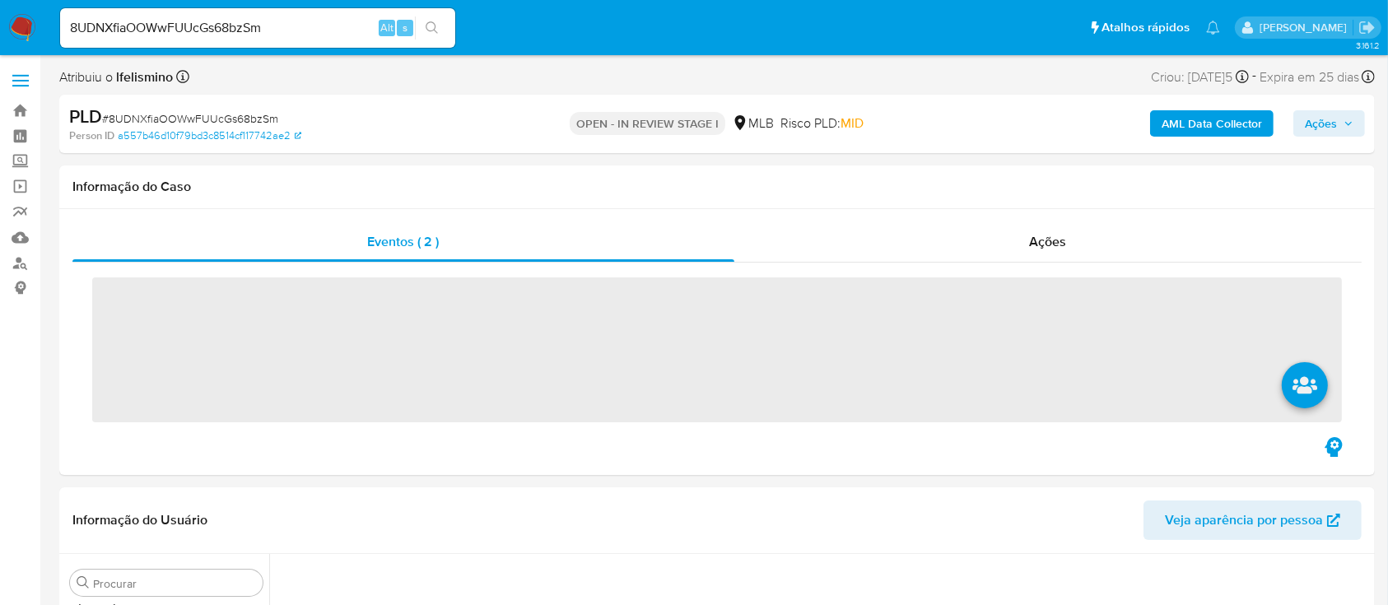
scroll to position [846, 0]
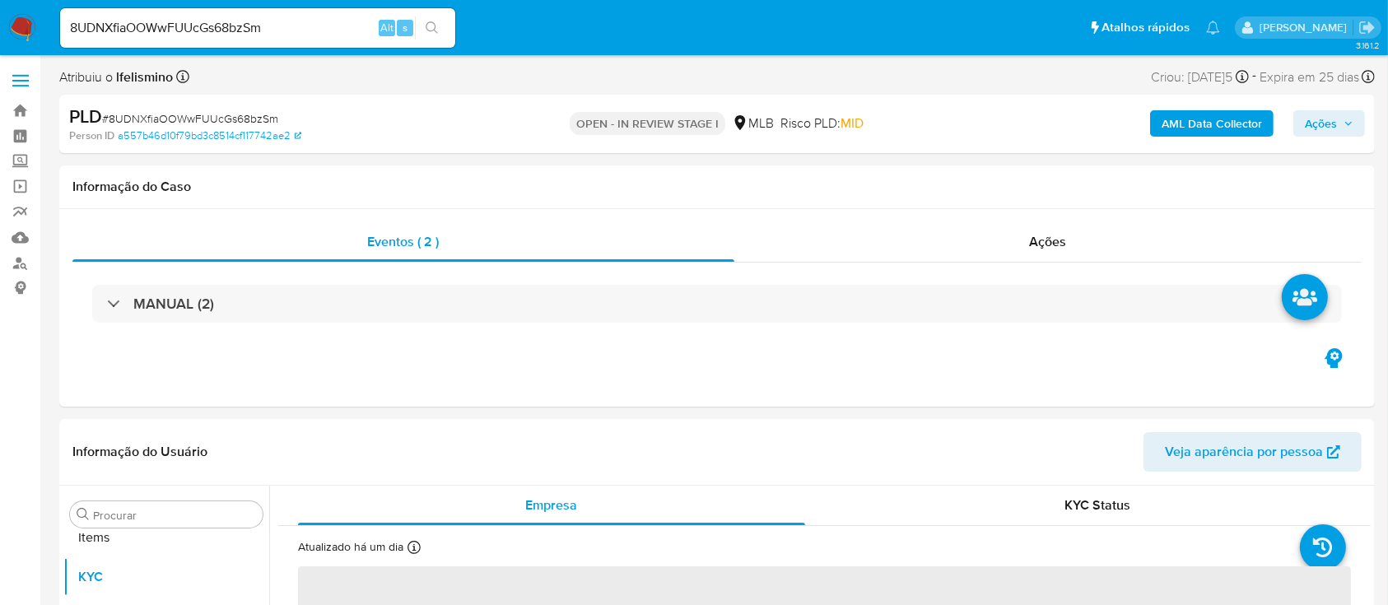
select select "10"
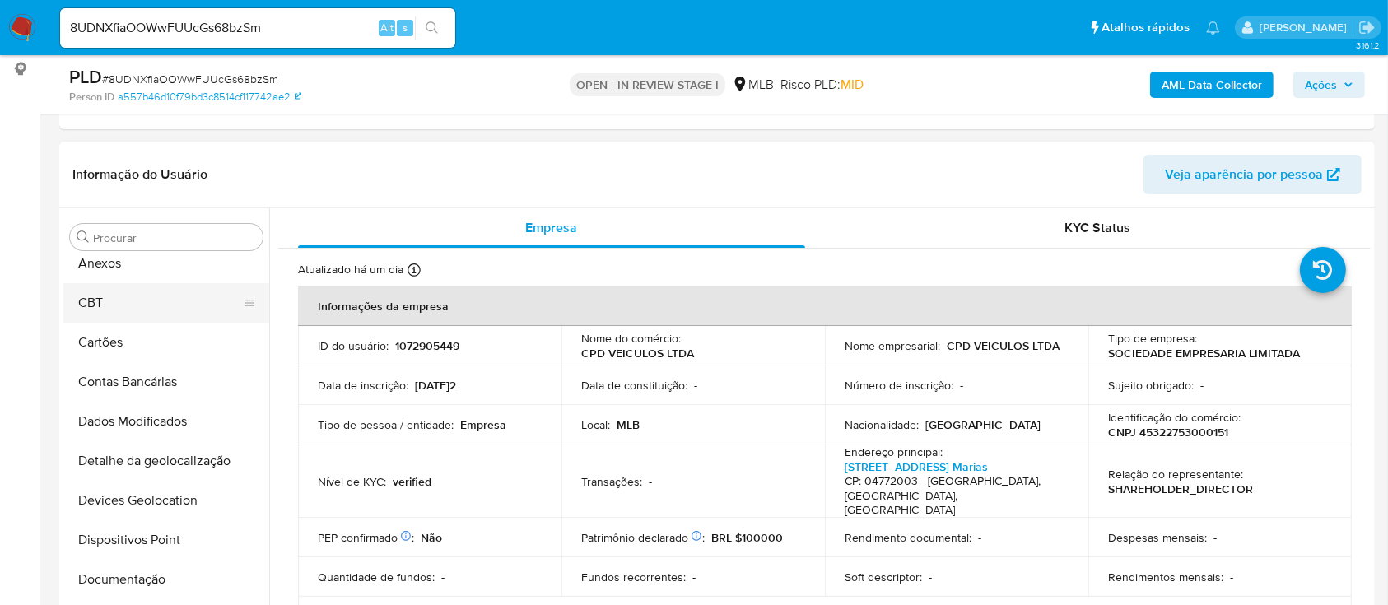
scroll to position [0, 0]
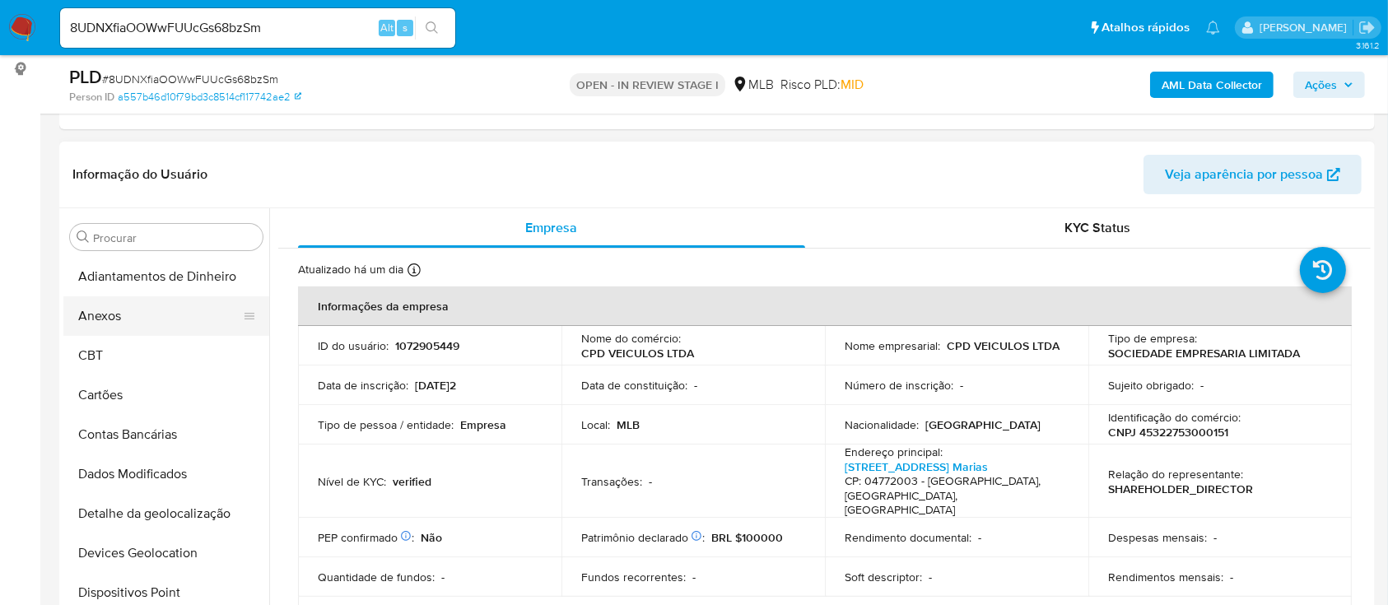
click at [159, 323] on button "Anexos" at bounding box center [159, 316] width 193 height 40
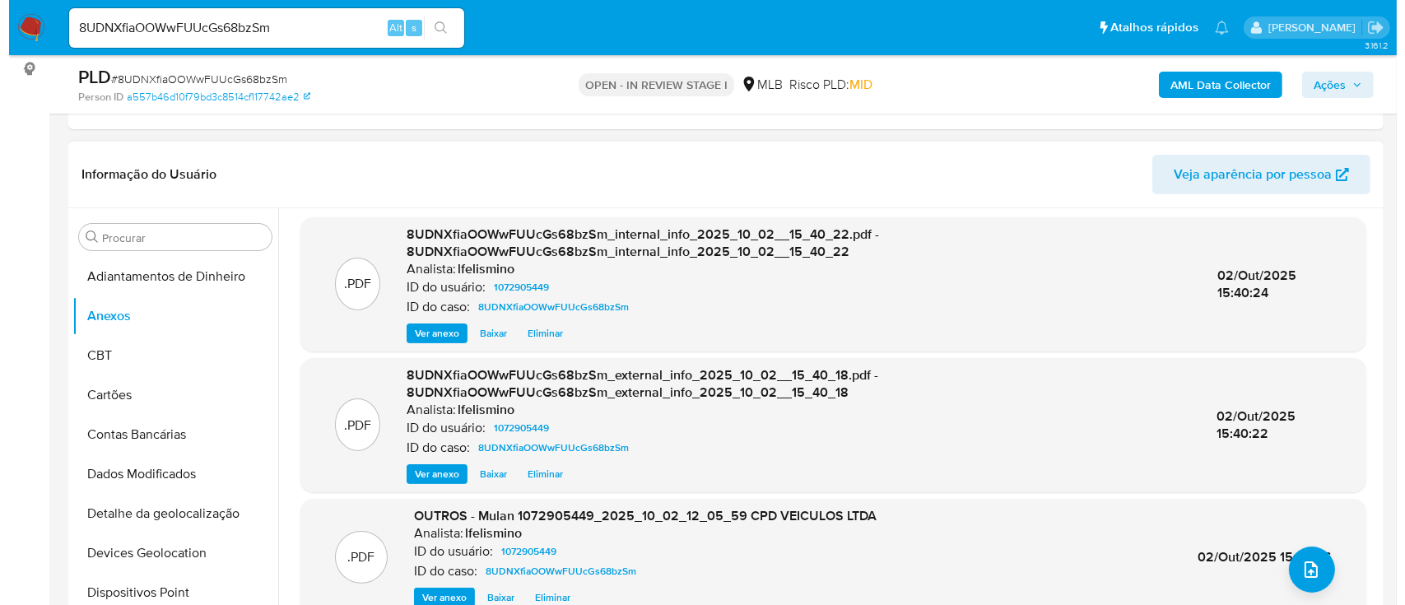
scroll to position [5, 0]
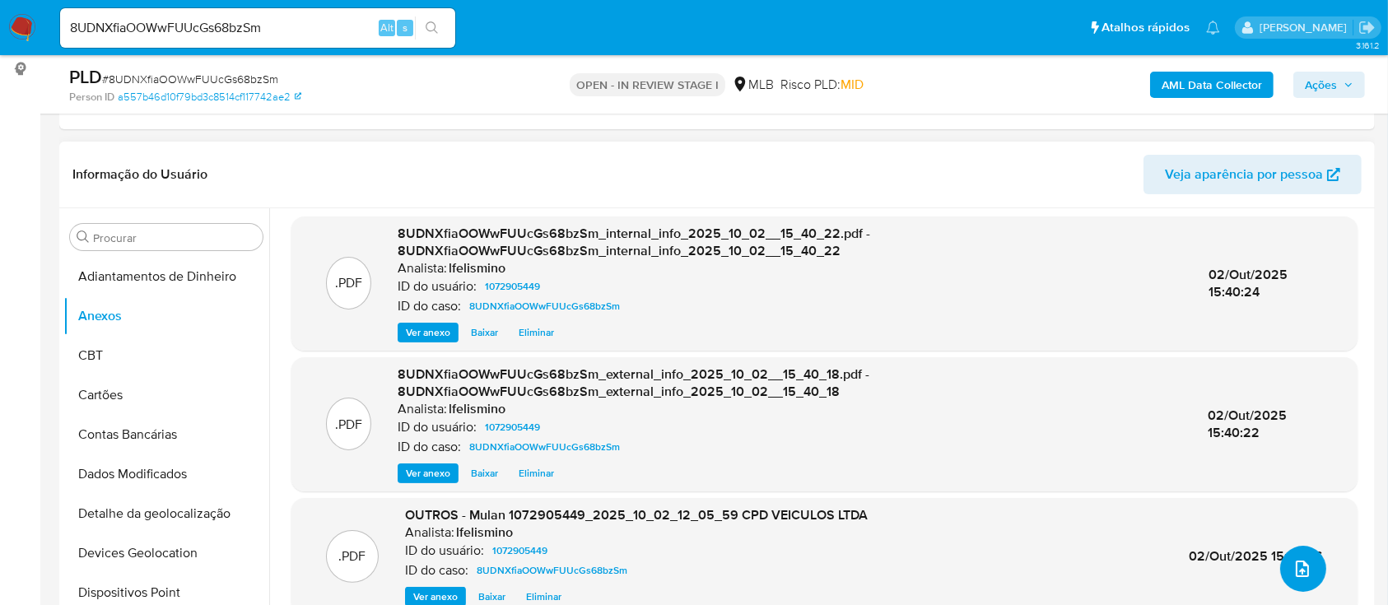
click at [1296, 569] on icon "upload-file" at bounding box center [1302, 569] width 13 height 16
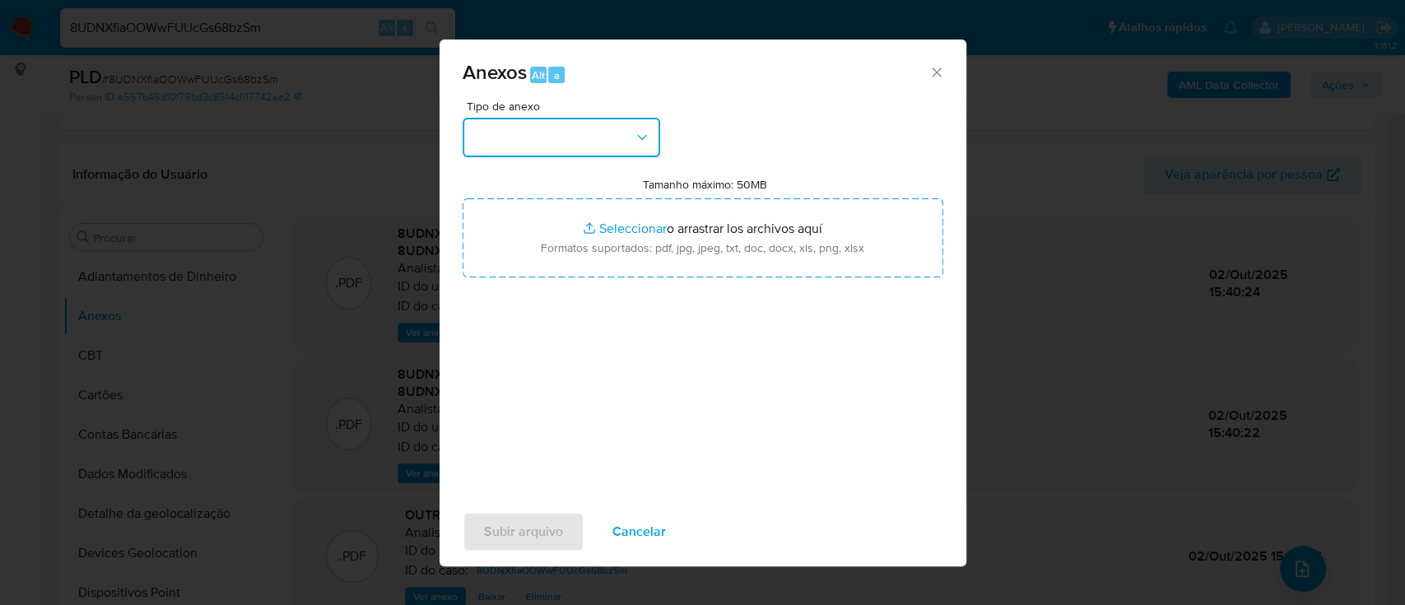
click at [547, 129] on button "button" at bounding box center [562, 138] width 198 height 40
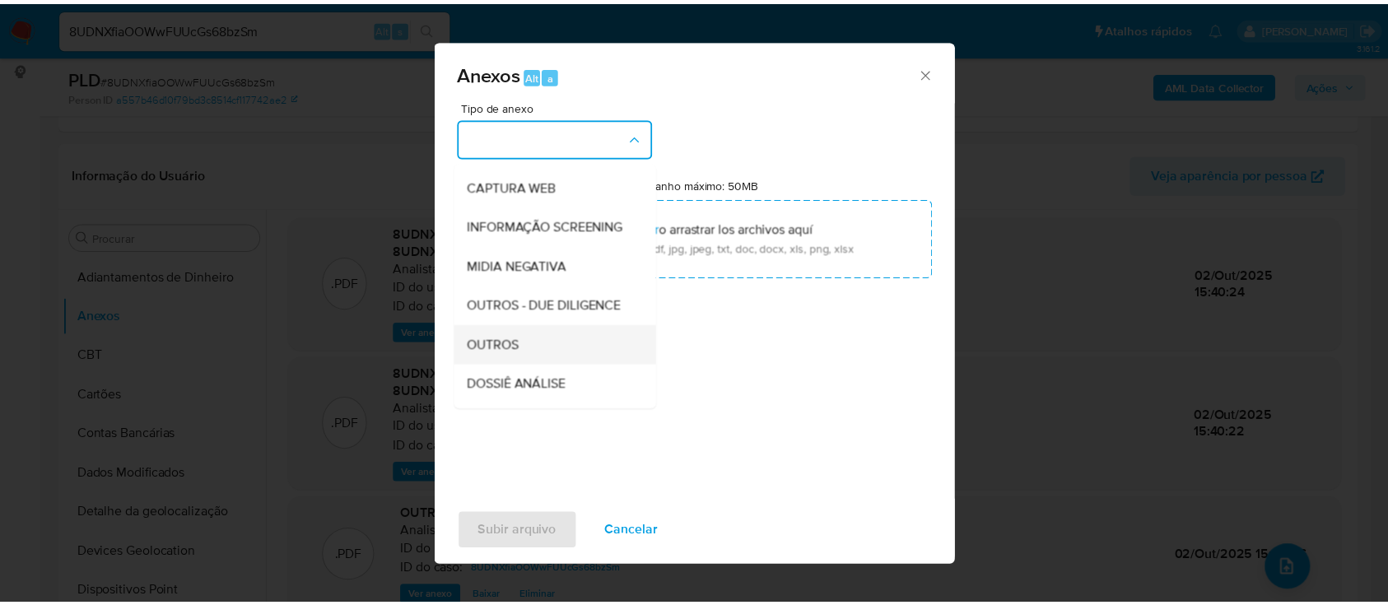
scroll to position [219, 0]
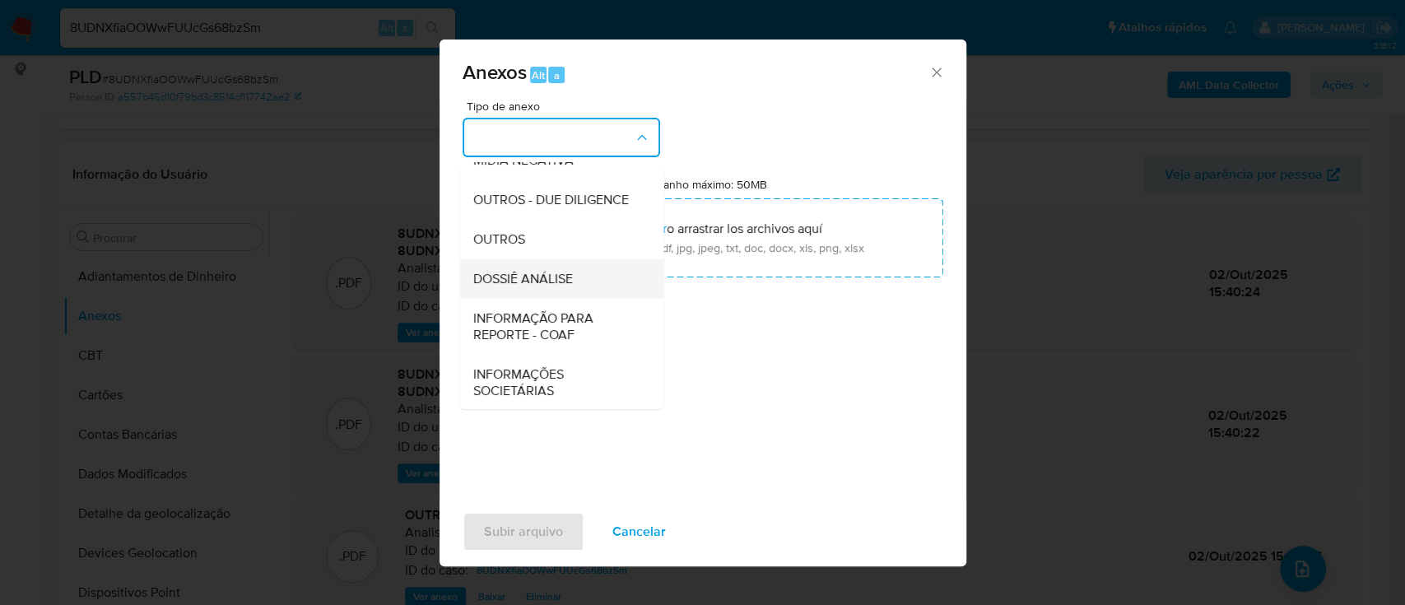
click at [555, 287] on span "DOSSIÊ ANÁLISE" at bounding box center [523, 279] width 100 height 16
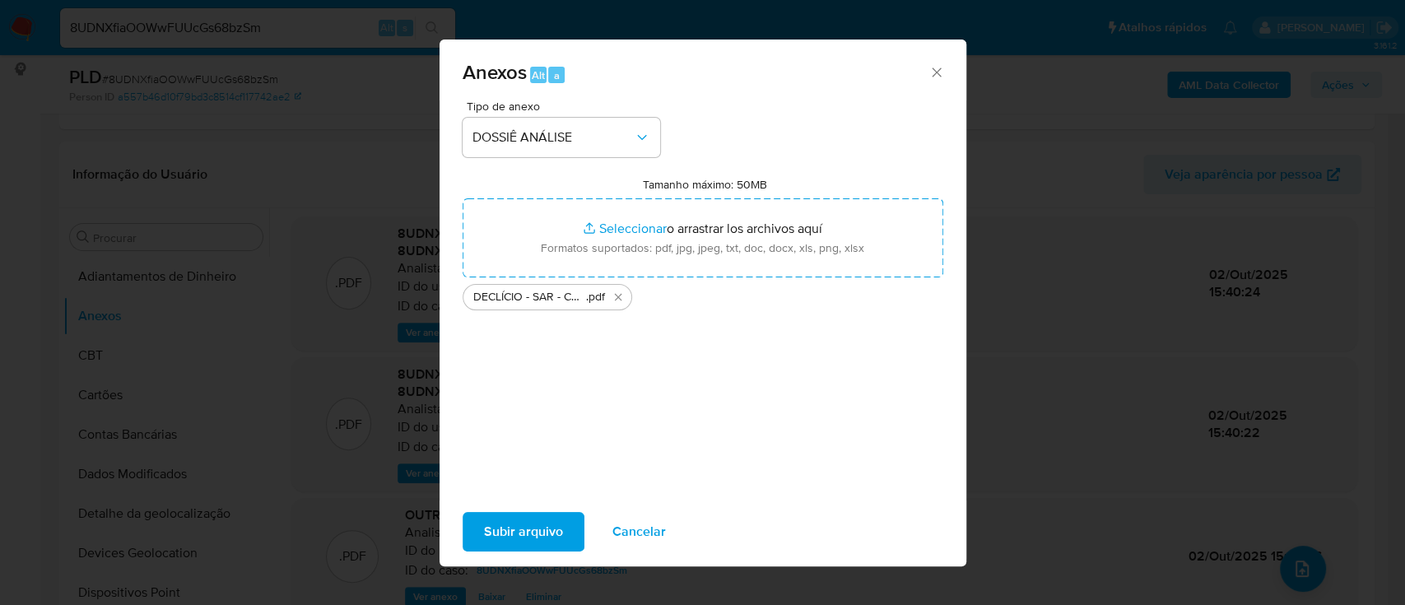
click at [519, 526] on span "Subir arquivo" at bounding box center [523, 532] width 79 height 36
